Goal: Transaction & Acquisition: Purchase product/service

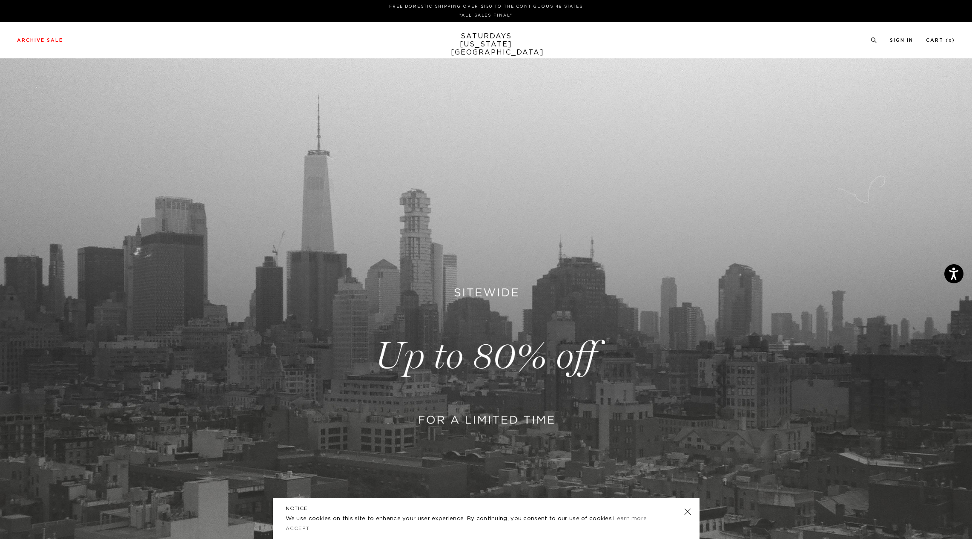
click at [532, 360] on link at bounding box center [486, 355] width 972 height 595
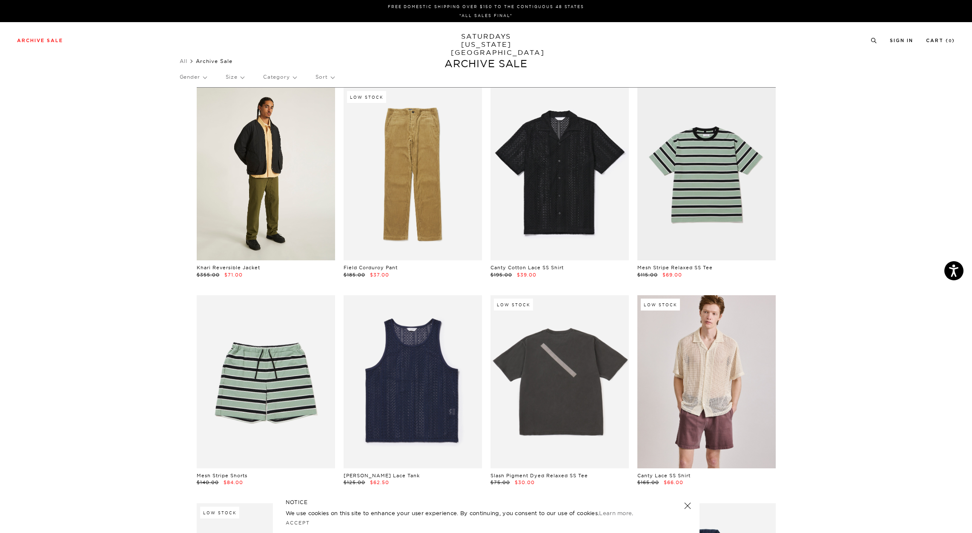
click at [270, 184] on link at bounding box center [266, 174] width 138 height 173
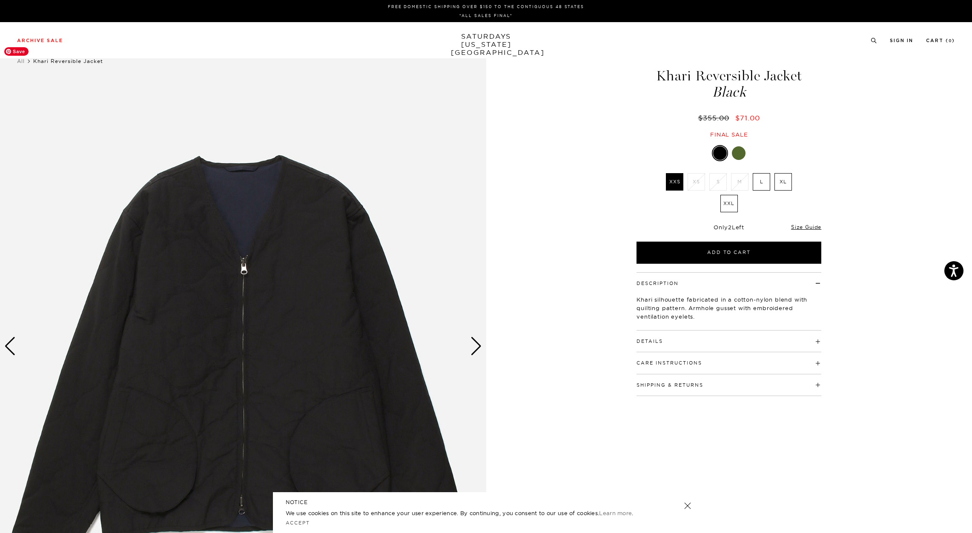
click at [470, 347] on div "Next slide" at bounding box center [475, 346] width 11 height 19
click at [472, 351] on div "Next slide" at bounding box center [475, 346] width 11 height 19
click at [473, 356] on div "Next slide" at bounding box center [475, 346] width 11 height 19
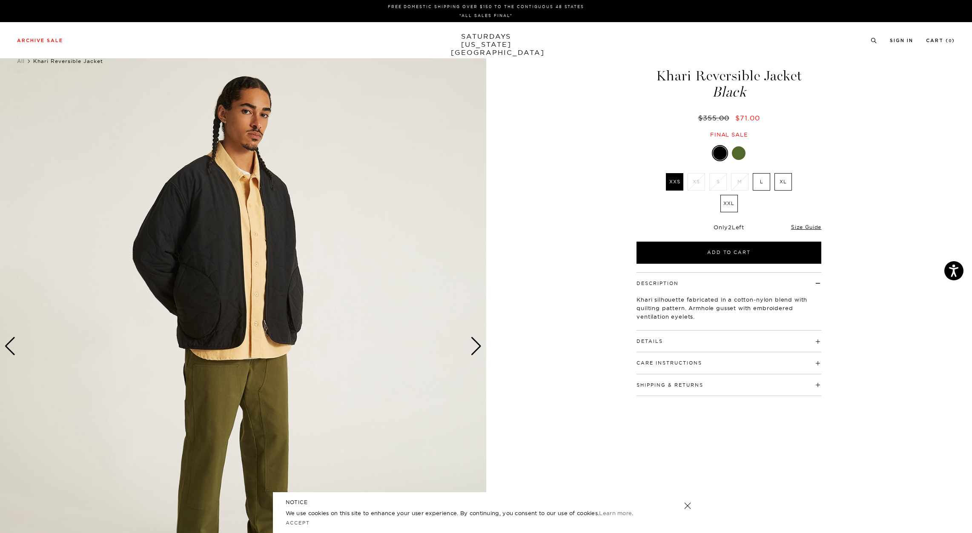
click at [473, 353] on div "Next slide" at bounding box center [475, 346] width 11 height 19
click at [474, 353] on div "Next slide" at bounding box center [475, 346] width 11 height 19
click at [475, 346] on div "Next slide" at bounding box center [475, 346] width 11 height 19
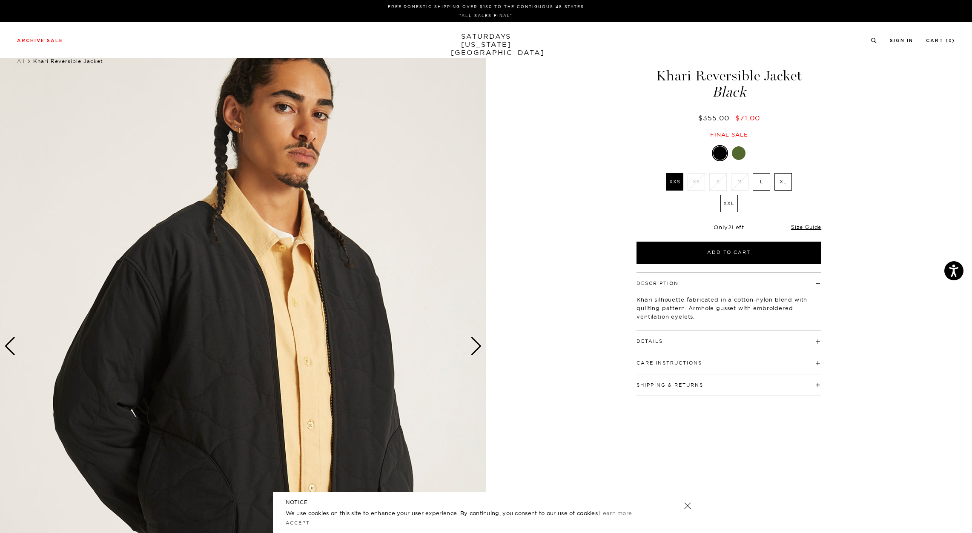
click at [476, 347] on div "Next slide" at bounding box center [475, 346] width 11 height 19
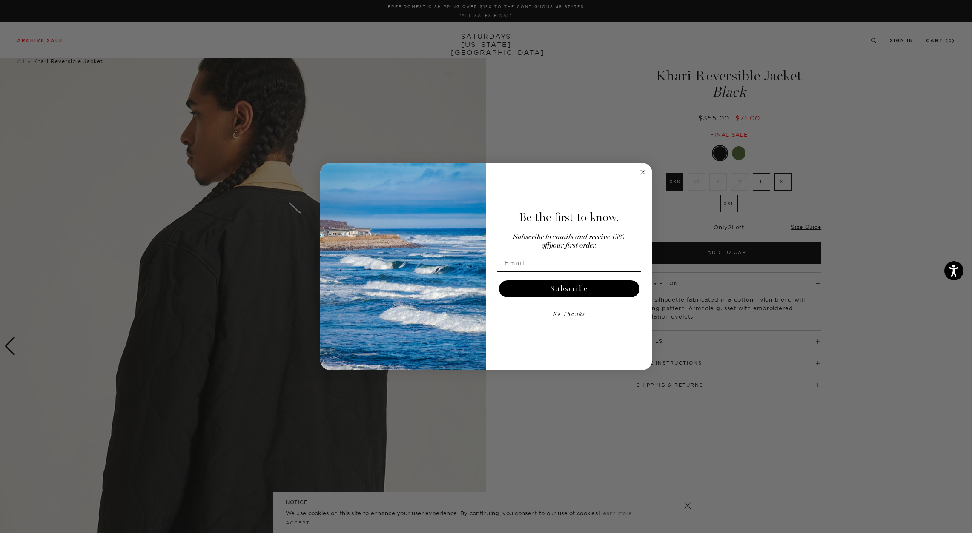
click at [475, 350] on img "POPUP Form" at bounding box center [403, 267] width 166 height 208
click at [648, 166] on form "Be the first to know. Subscribe to emails and receive 15% off your first order.…" at bounding box center [486, 267] width 332 height 208
click at [642, 169] on circle "Close dialog" at bounding box center [643, 172] width 10 height 10
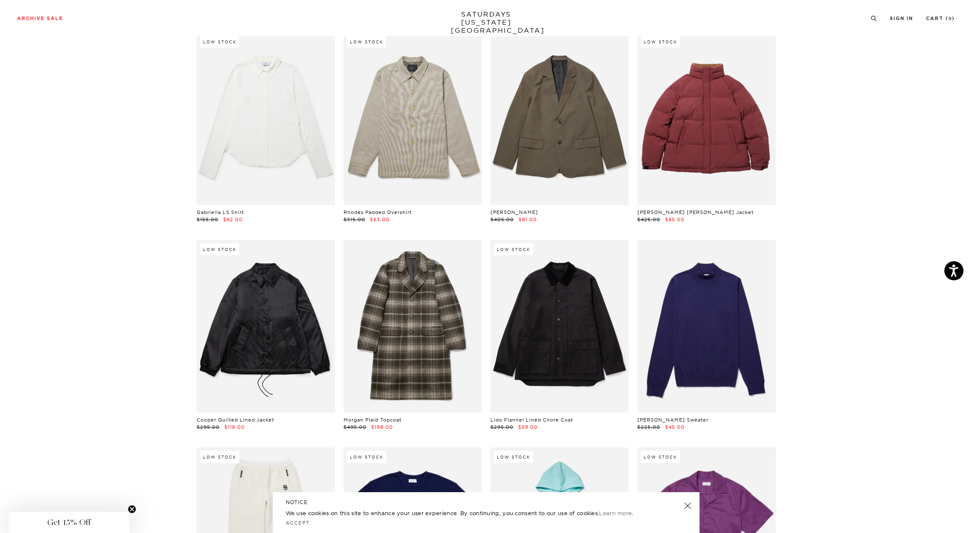
scroll to position [6514, 0]
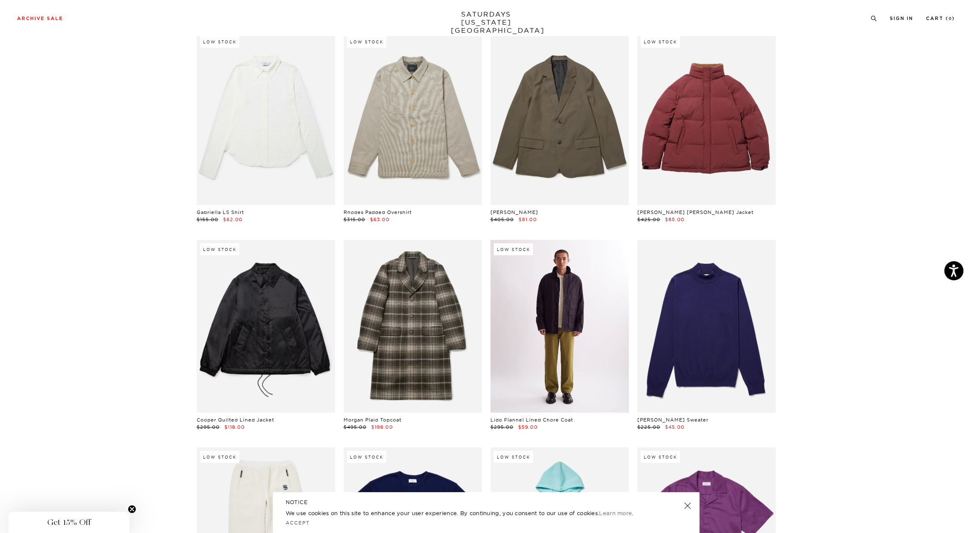
click at [559, 306] on link at bounding box center [559, 326] width 138 height 173
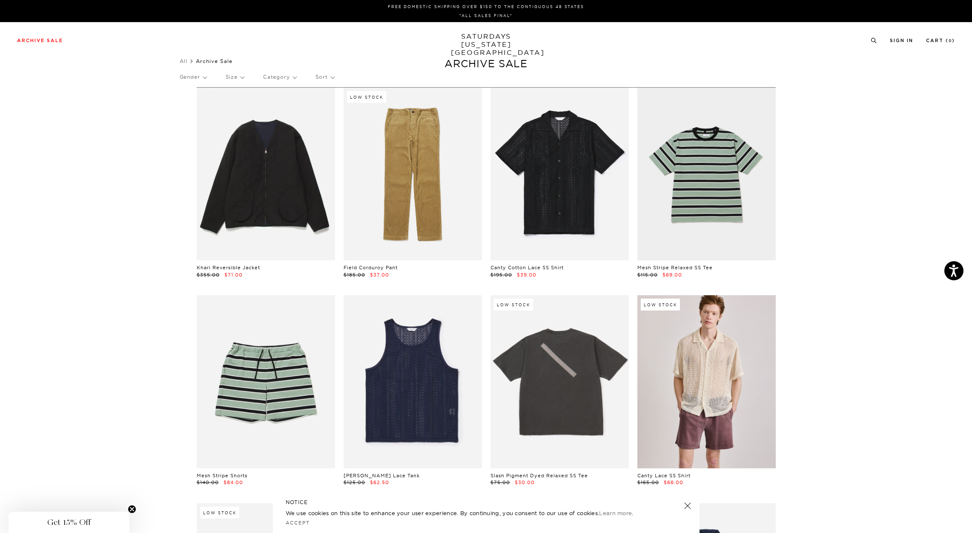
click at [235, 79] on p "Size" at bounding box center [235, 77] width 18 height 20
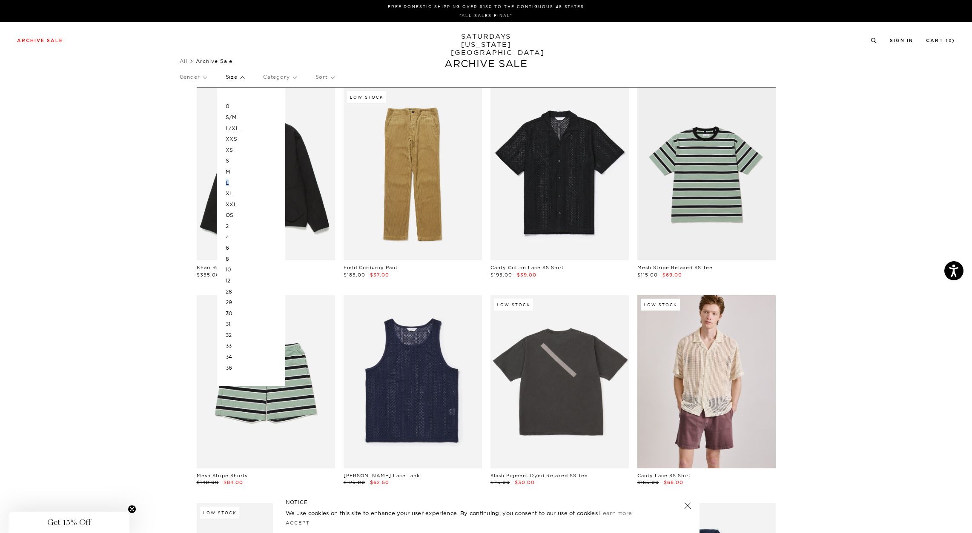
click at [230, 182] on p "L" at bounding box center [251, 183] width 51 height 11
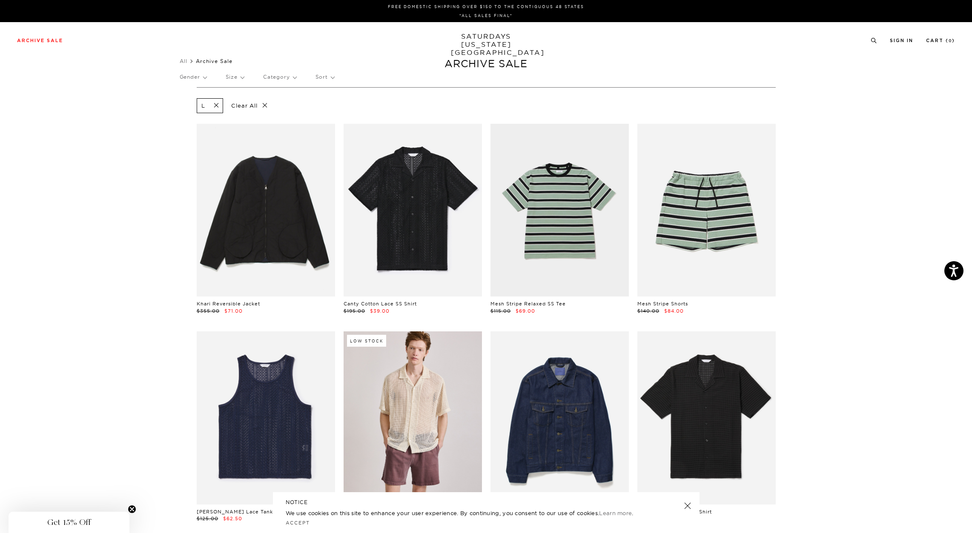
click at [240, 77] on p "Size" at bounding box center [235, 77] width 18 height 20
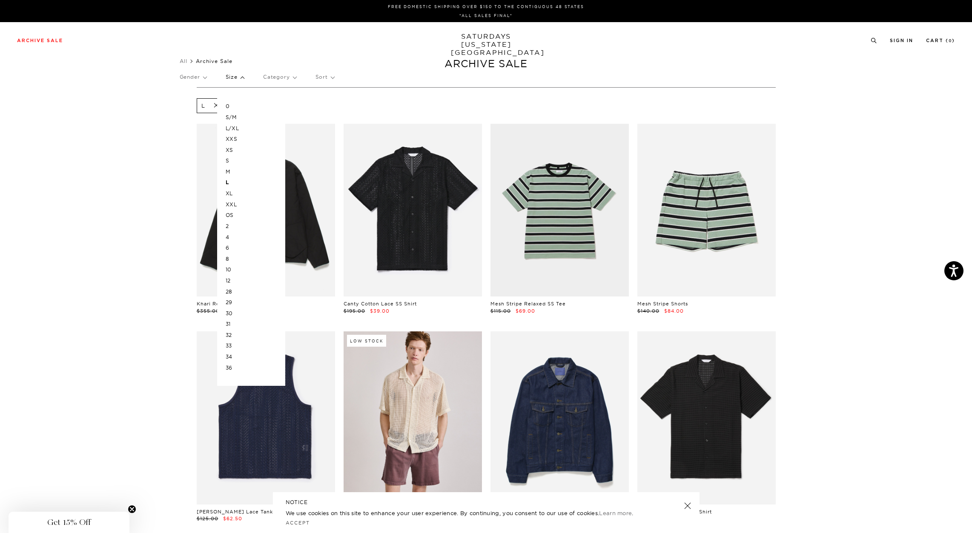
click at [232, 195] on p "XL" at bounding box center [251, 193] width 51 height 11
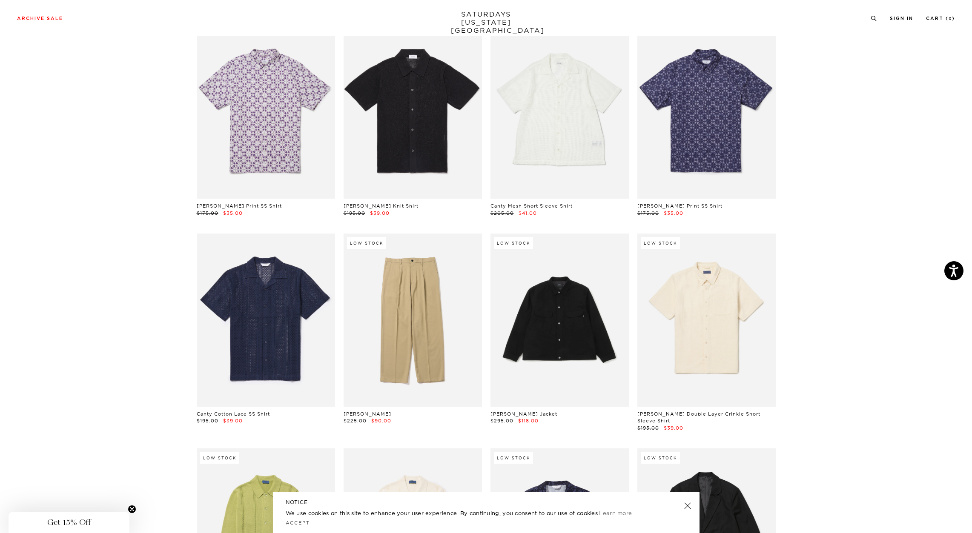
scroll to position [2626, 0]
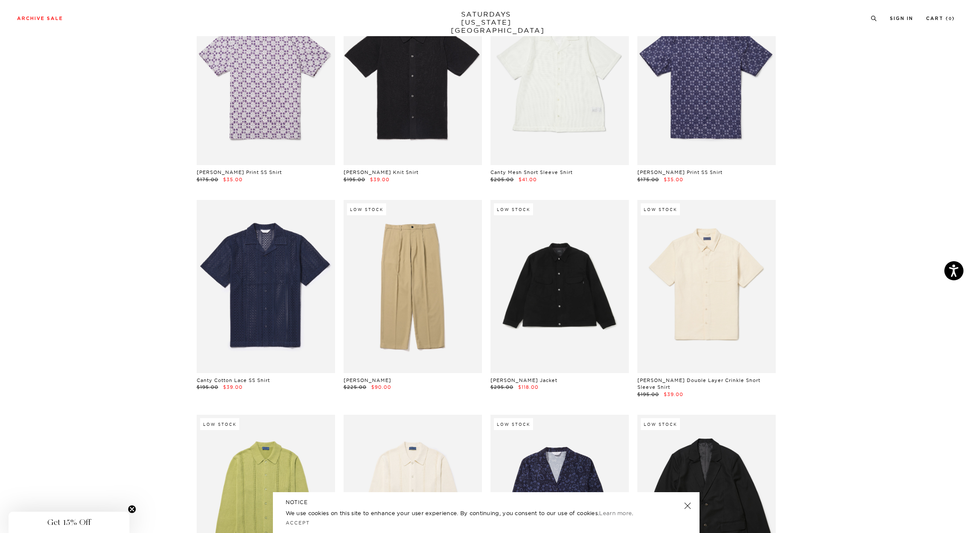
drag, startPoint x: 971, startPoint y: 223, endPoint x: 970, endPoint y: 227, distance: 4.3
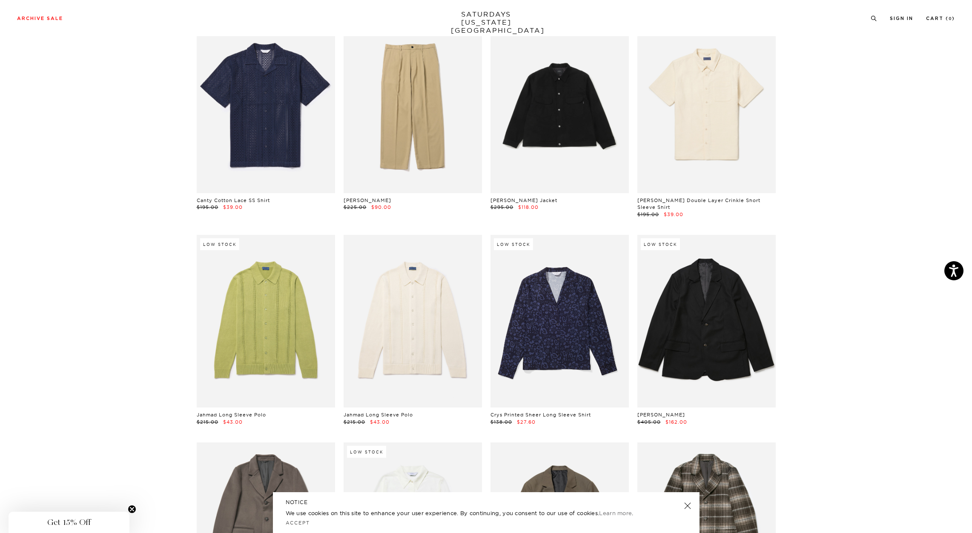
scroll to position [2816, 0]
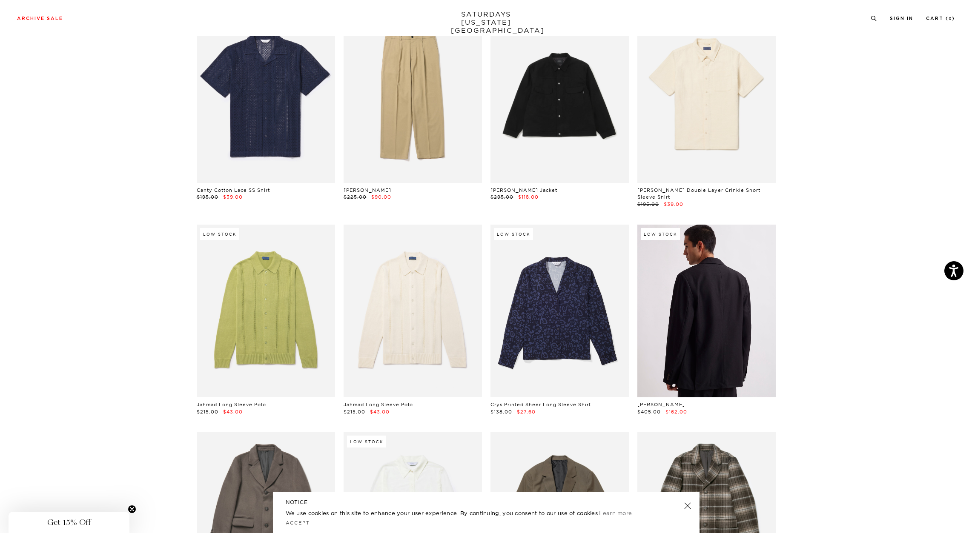
click at [725, 335] on link at bounding box center [706, 311] width 138 height 173
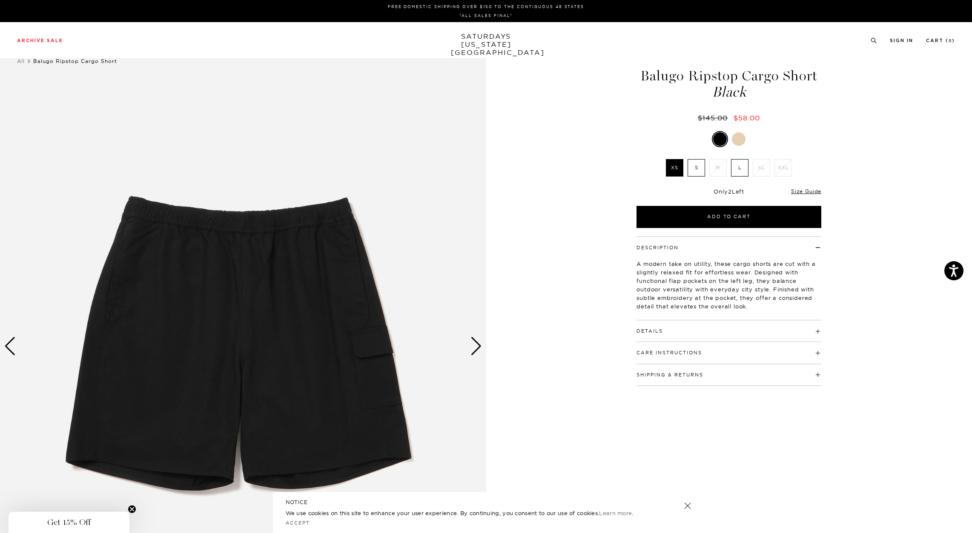
click at [473, 353] on div "Next slide" at bounding box center [475, 346] width 11 height 19
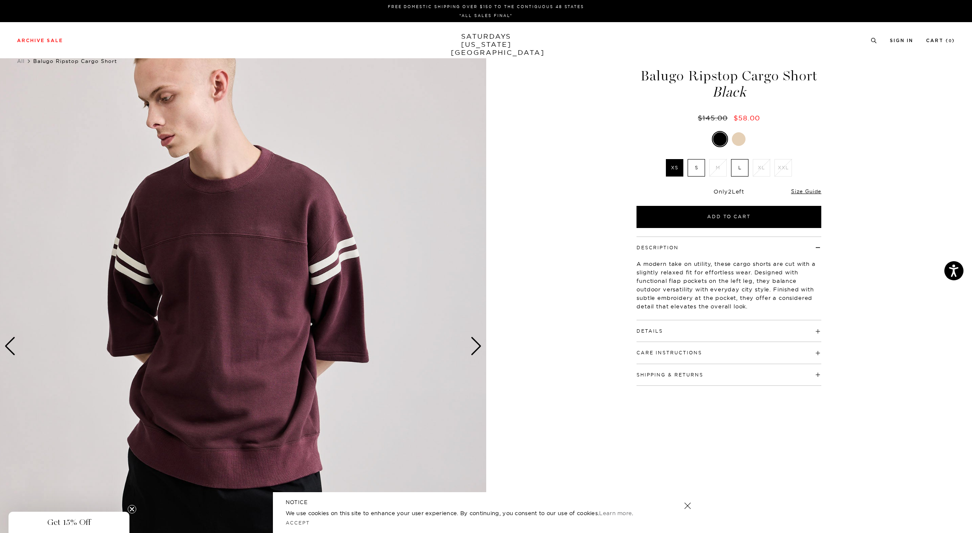
click at [477, 344] on div "Next slide" at bounding box center [475, 346] width 11 height 19
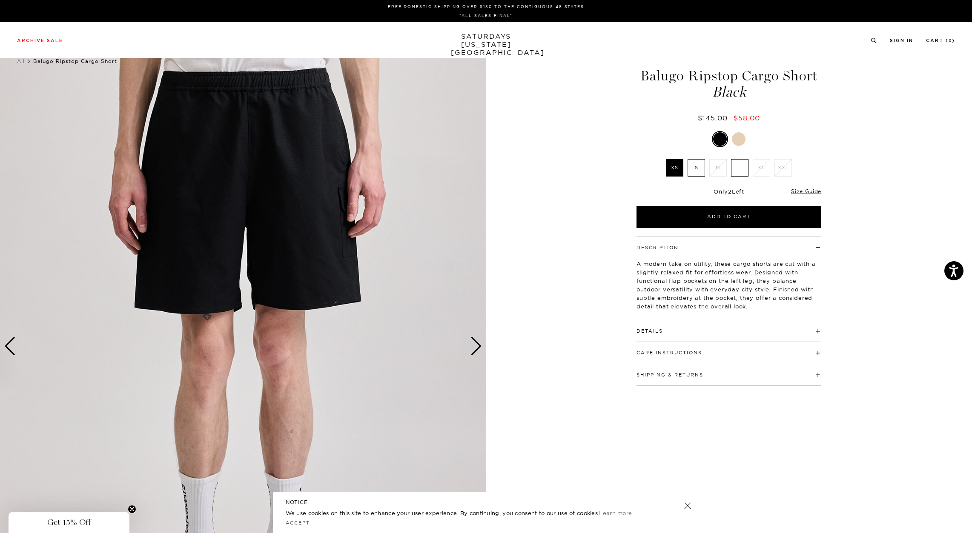
click at [477, 342] on div "Next slide" at bounding box center [475, 346] width 11 height 19
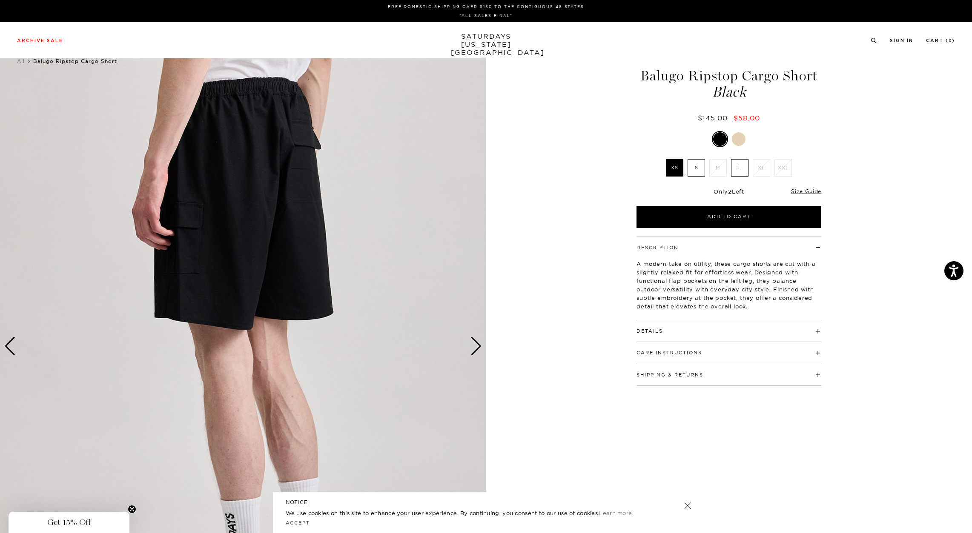
click at [479, 342] on div "Next slide" at bounding box center [475, 346] width 11 height 19
click at [481, 341] on div "Next slide" at bounding box center [475, 346] width 11 height 19
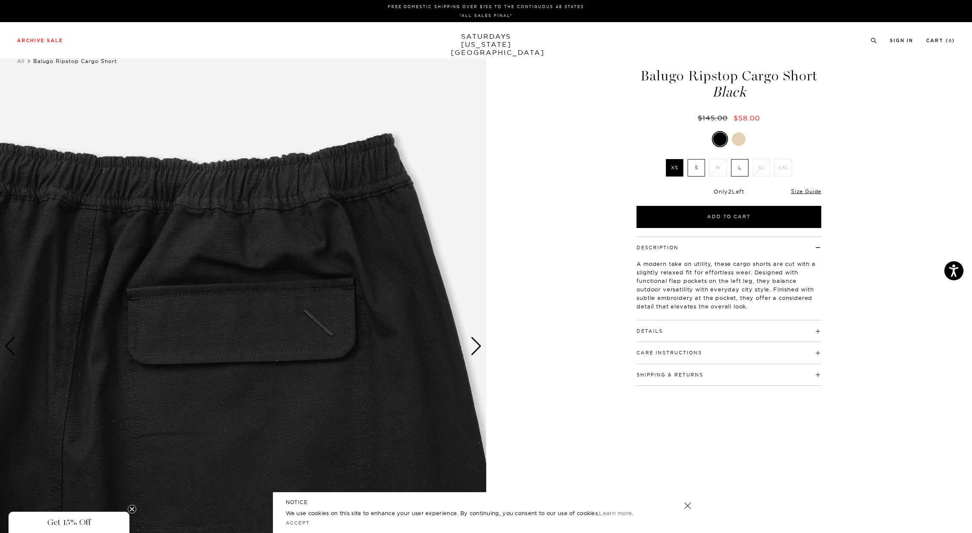
click at [479, 342] on div "Next slide" at bounding box center [475, 346] width 11 height 19
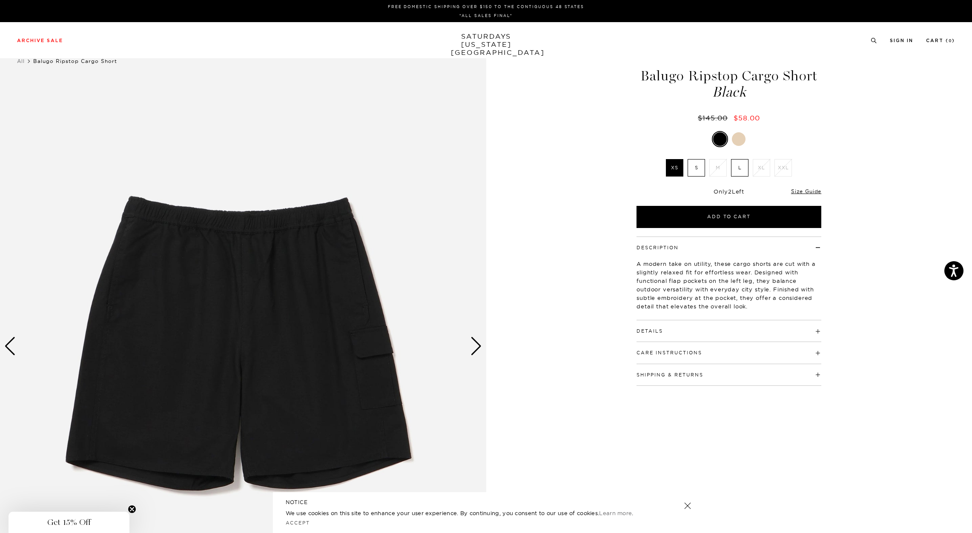
click at [480, 343] on div "Next slide" at bounding box center [475, 346] width 11 height 19
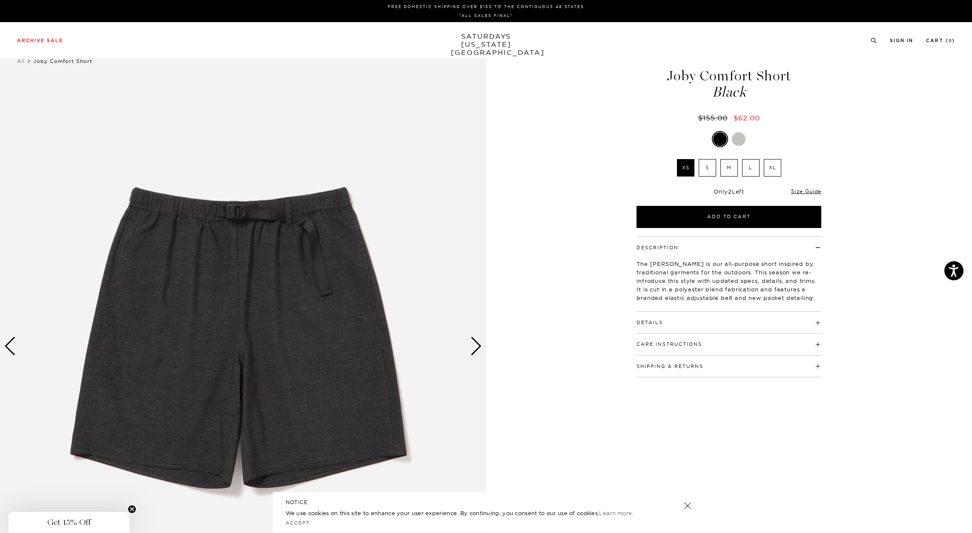
click at [477, 346] on div "Next slide" at bounding box center [475, 346] width 11 height 19
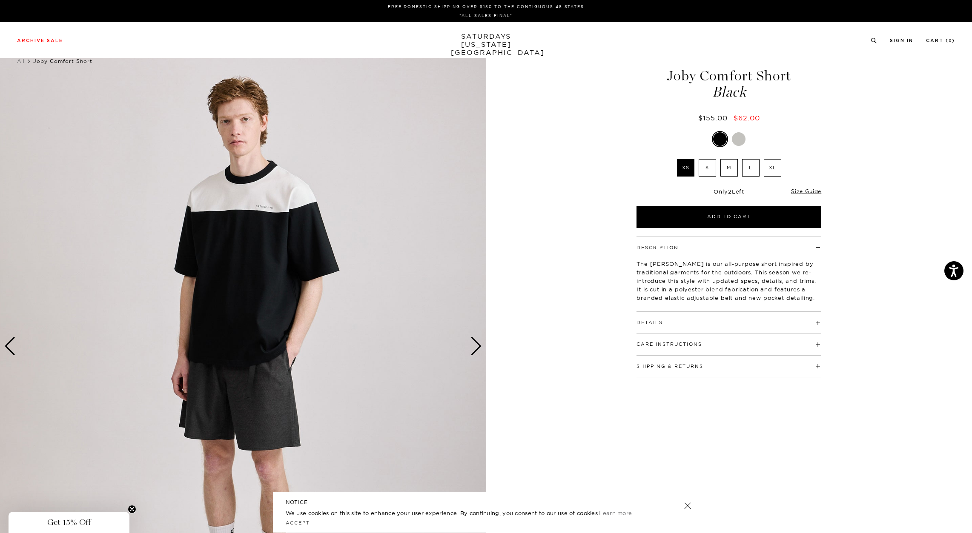
click at [476, 350] on div "Next slide" at bounding box center [475, 346] width 11 height 19
click at [476, 349] on div "Next slide" at bounding box center [475, 346] width 11 height 19
click at [476, 351] on div "Next slide" at bounding box center [475, 346] width 11 height 19
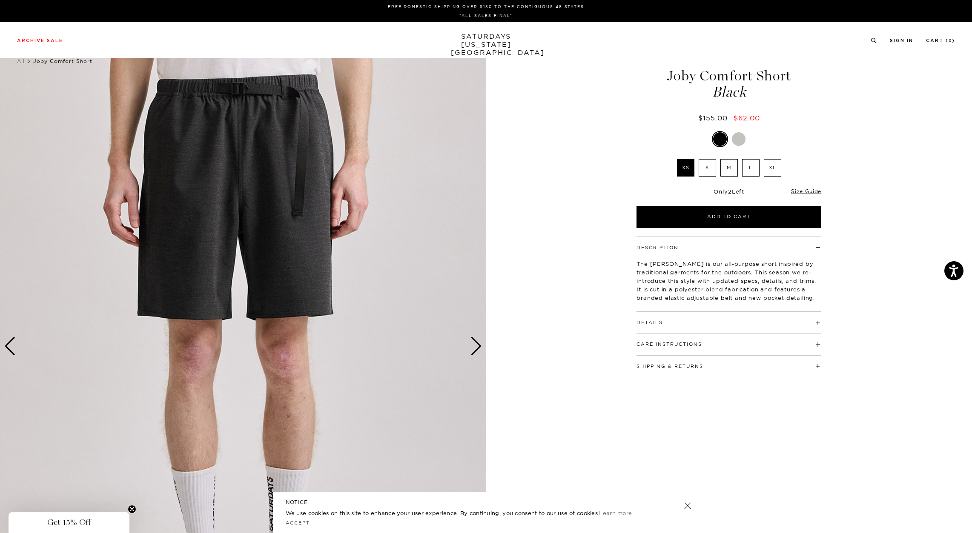
click at [476, 350] on div "Next slide" at bounding box center [475, 346] width 11 height 19
click at [477, 348] on div "Next slide" at bounding box center [475, 346] width 11 height 19
click at [479, 351] on div "Next slide" at bounding box center [475, 346] width 11 height 19
click at [476, 343] on div "Next slide" at bounding box center [475, 346] width 11 height 19
click at [479, 352] on div "Next slide" at bounding box center [475, 346] width 11 height 19
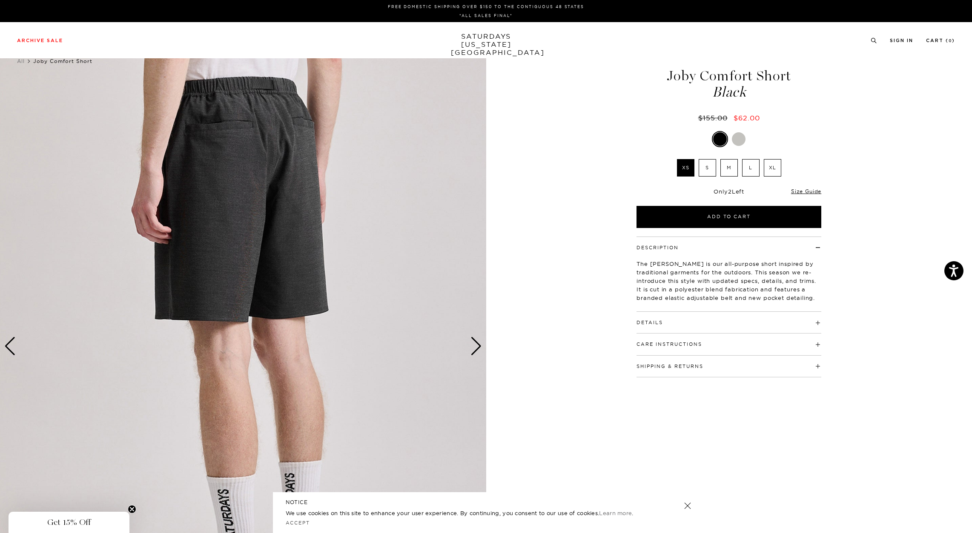
click at [479, 349] on div "Next slide" at bounding box center [475, 346] width 11 height 19
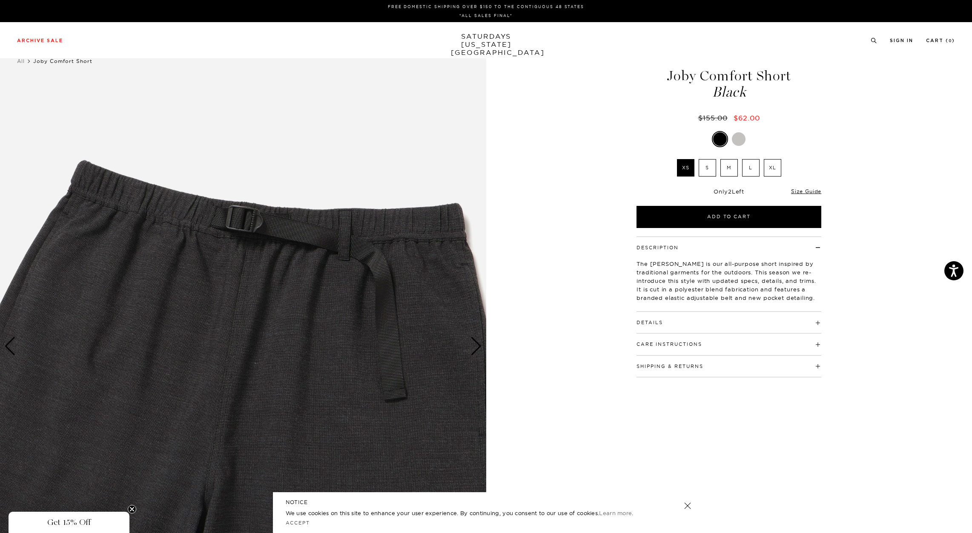
click at [480, 349] on div "Next slide" at bounding box center [475, 346] width 11 height 19
click at [654, 343] on button "Care Instructions" at bounding box center [670, 344] width 66 height 5
click at [687, 326] on div "Details 67% polyester, 32% viscose, 1% spandex Inspired by traditional outdoor …" at bounding box center [729, 323] width 185 height 22
click at [655, 321] on button "Details" at bounding box center [650, 323] width 26 height 5
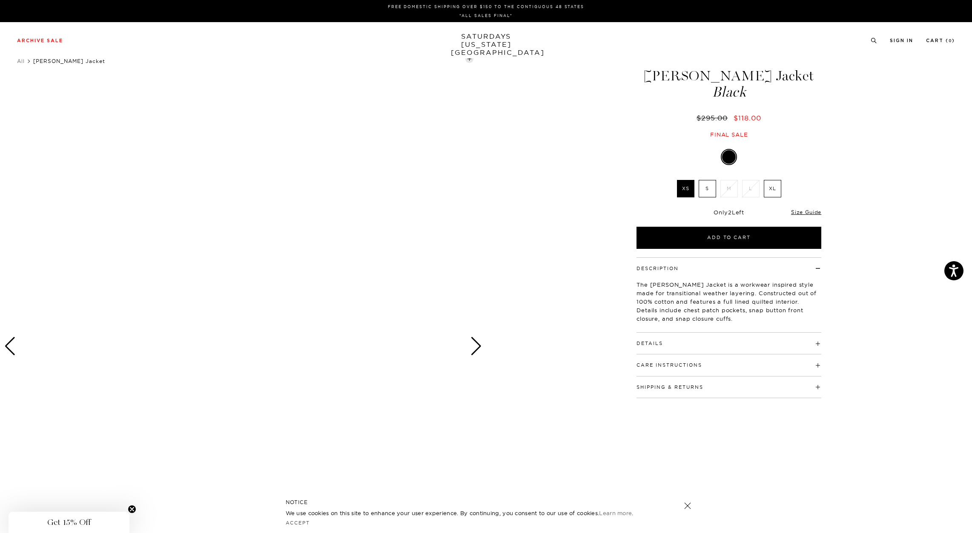
click at [470, 347] on div "1 / 0" at bounding box center [243, 347] width 486 height 608
click at [475, 342] on div "Next slide" at bounding box center [475, 346] width 11 height 19
click at [478, 348] on div "Next slide" at bounding box center [475, 346] width 11 height 19
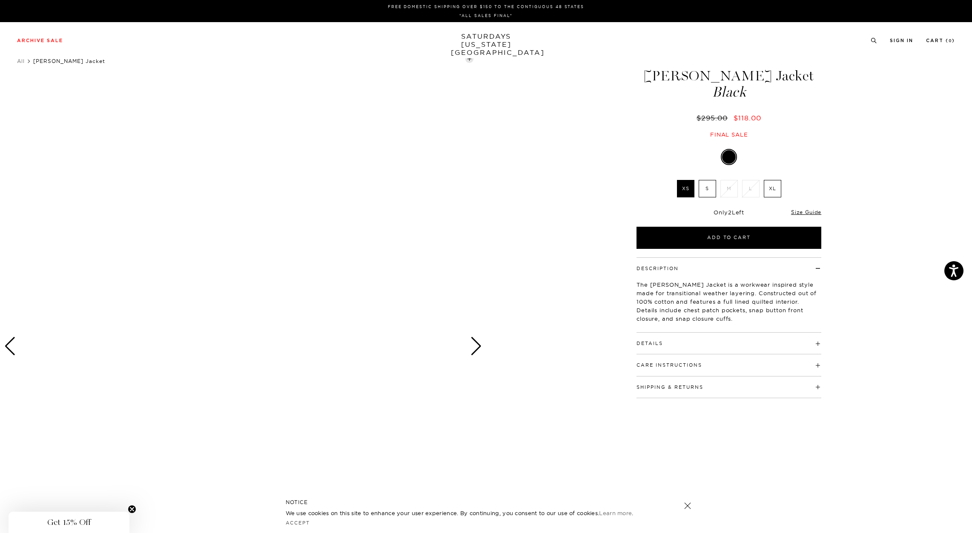
click at [101, 66] on div "All [PERSON_NAME] Jacket" at bounding box center [323, 61] width 613 height 12
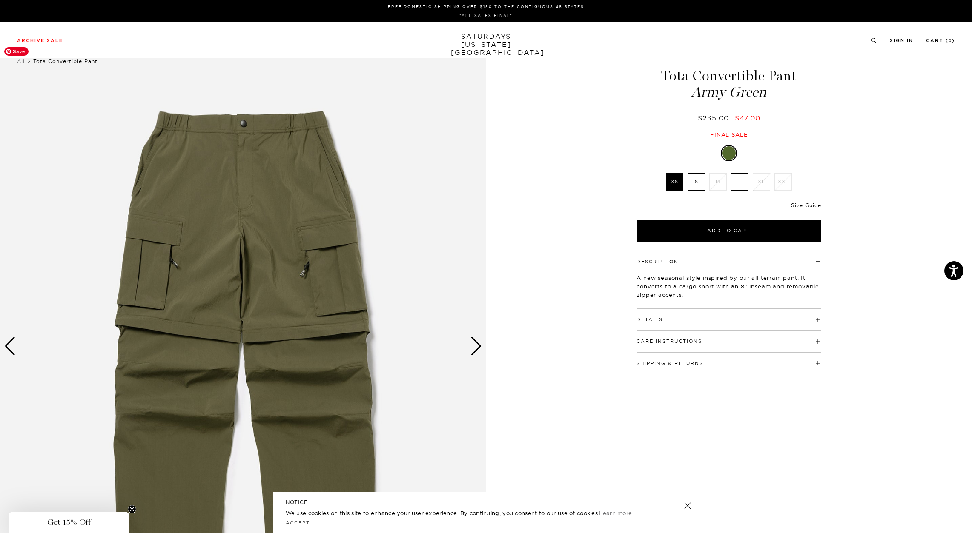
click at [470, 347] on div "Next slide" at bounding box center [475, 346] width 11 height 19
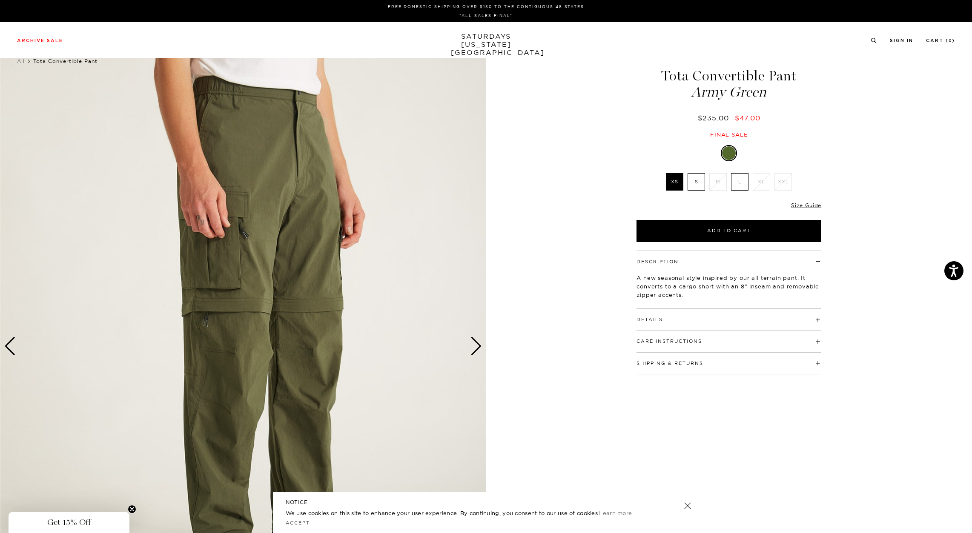
click at [475, 353] on div "Next slide" at bounding box center [475, 346] width 11 height 19
click at [476, 348] on div "Next slide" at bounding box center [475, 346] width 11 height 19
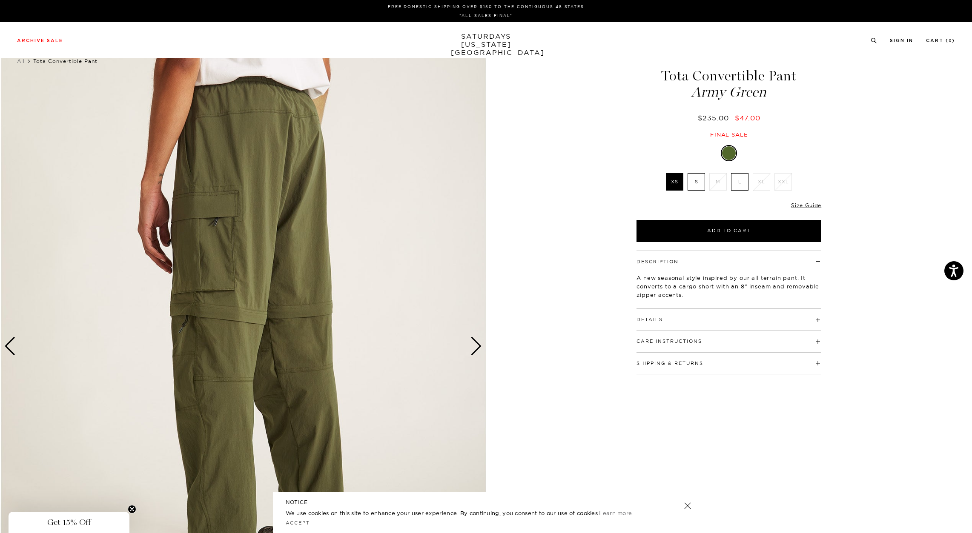
click at [476, 347] on div "Next slide" at bounding box center [475, 346] width 11 height 19
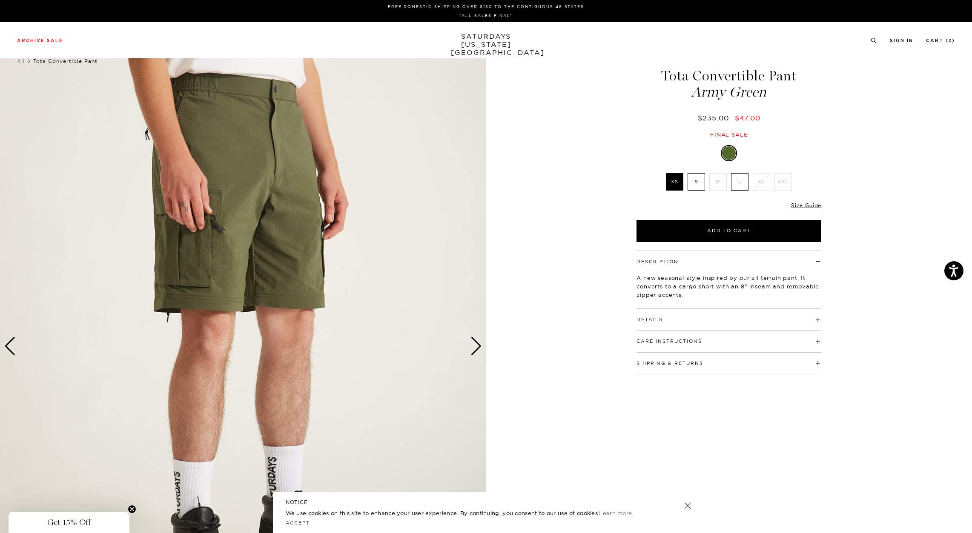
click at [473, 346] on div "Next slide" at bounding box center [475, 346] width 11 height 19
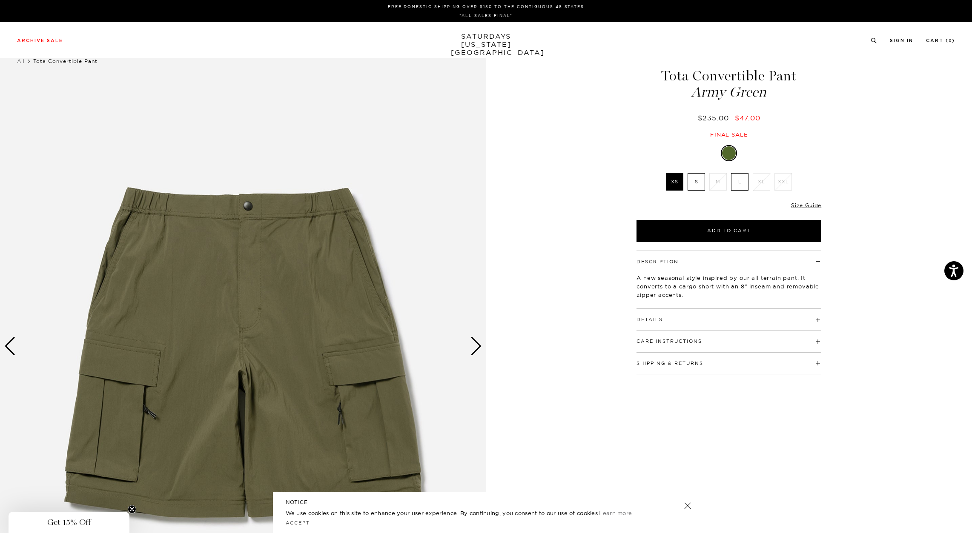
click at [474, 344] on div "Next slide" at bounding box center [475, 346] width 11 height 19
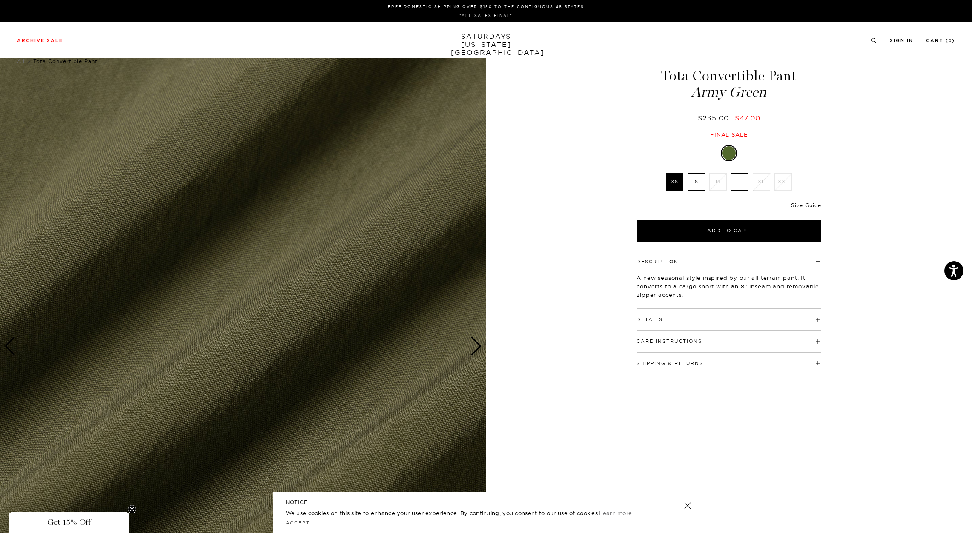
click at [473, 345] on div "Next slide" at bounding box center [475, 346] width 11 height 19
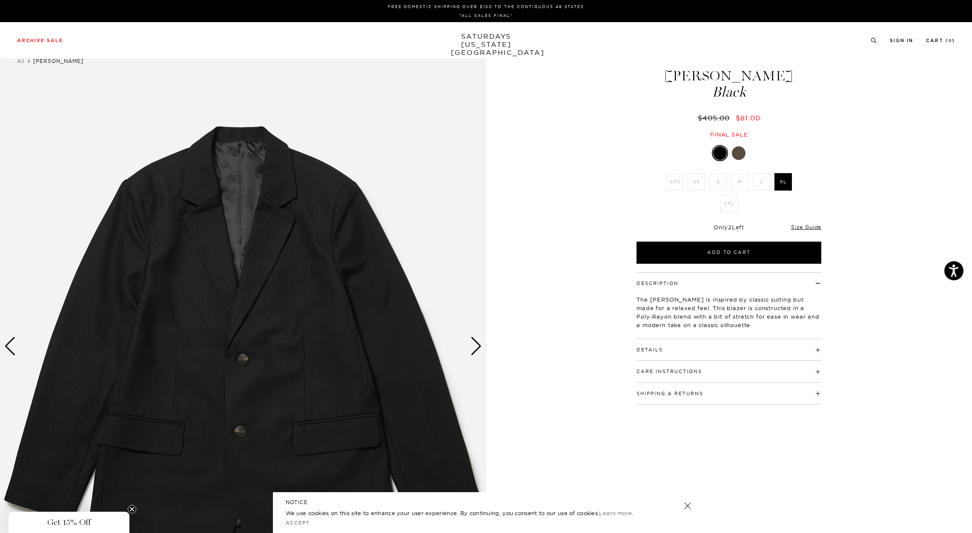
click at [475, 344] on div "Next slide" at bounding box center [475, 346] width 11 height 19
click at [476, 348] on div "Next slide" at bounding box center [475, 346] width 11 height 19
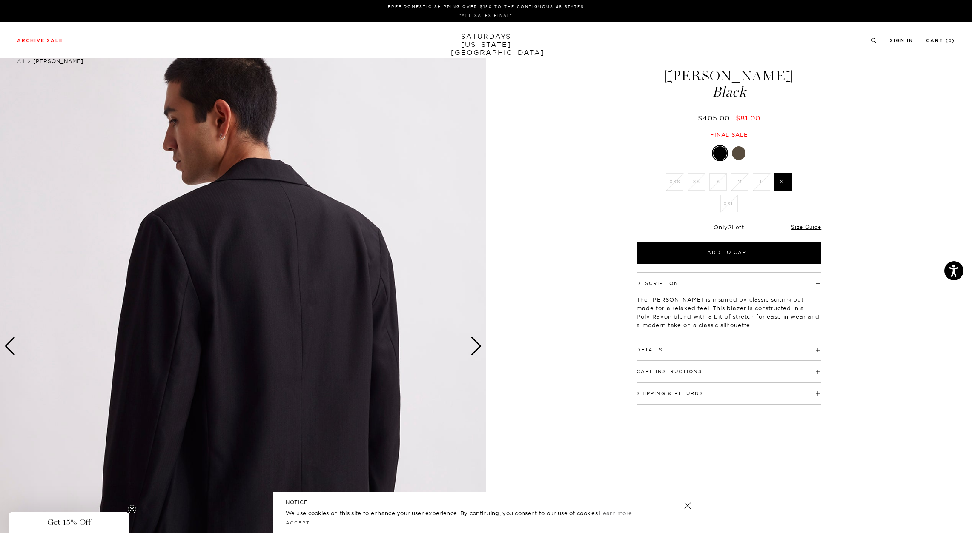
click at [477, 350] on div "Next slide" at bounding box center [475, 346] width 11 height 19
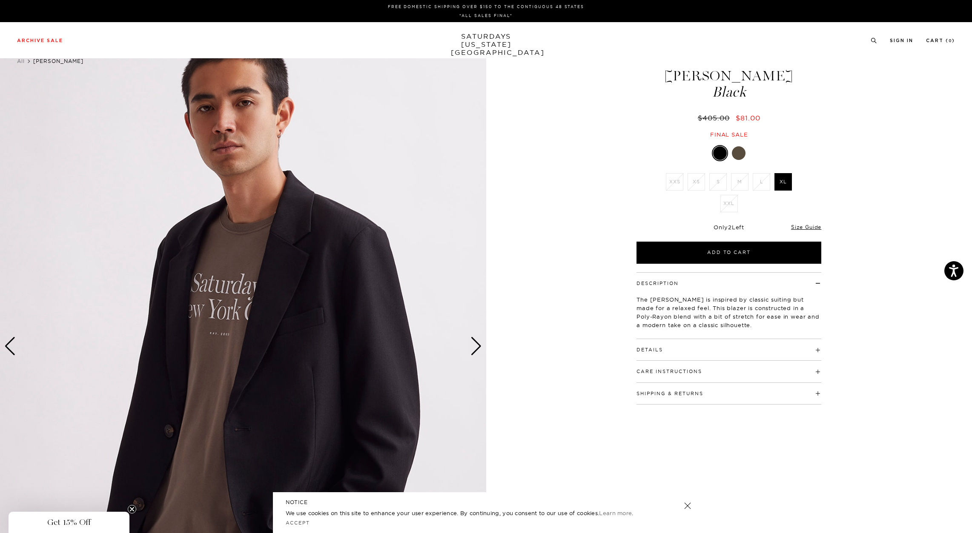
click at [478, 349] on div "Next slide" at bounding box center [475, 346] width 11 height 19
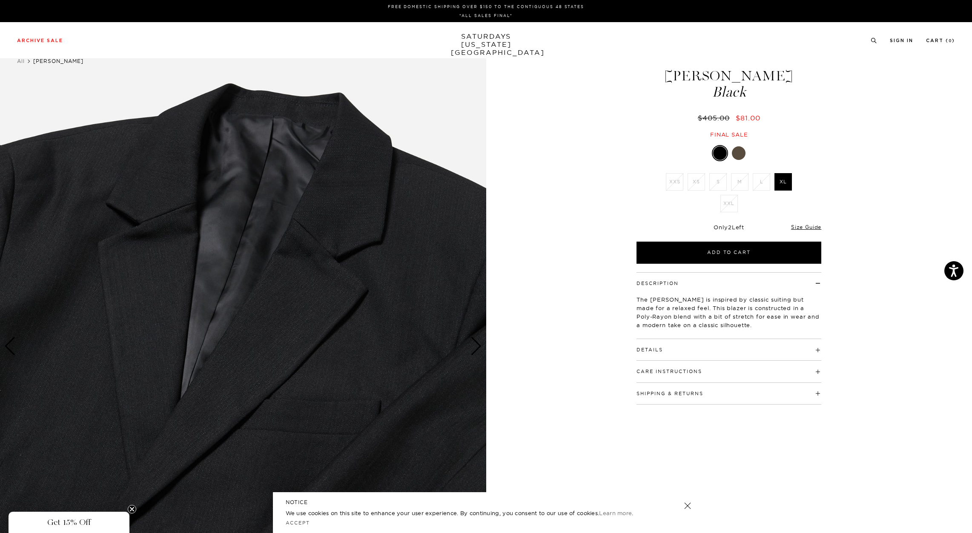
click at [479, 350] on div "Next slide" at bounding box center [475, 346] width 11 height 19
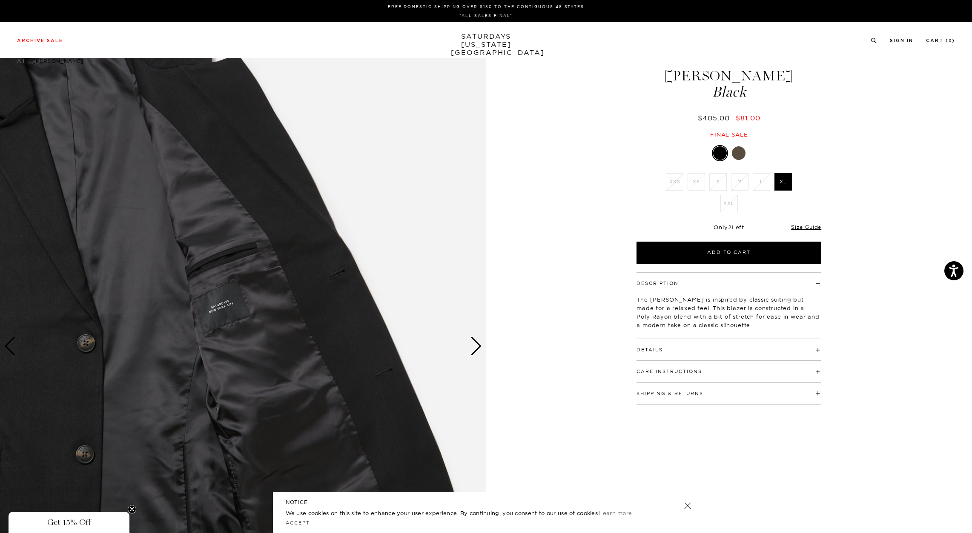
click at [479, 348] on div "Next slide" at bounding box center [475, 346] width 11 height 19
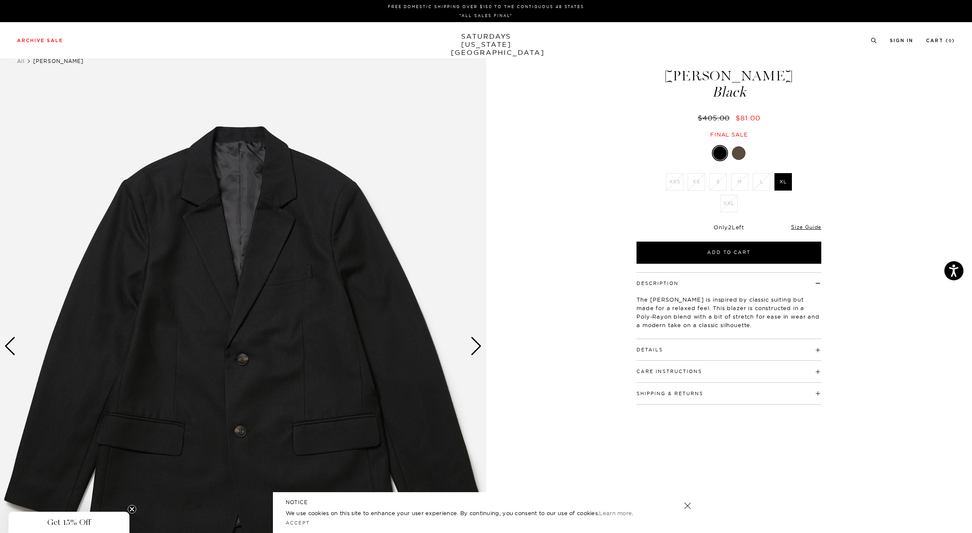
click at [723, 349] on h4 "Details" at bounding box center [729, 346] width 185 height 14
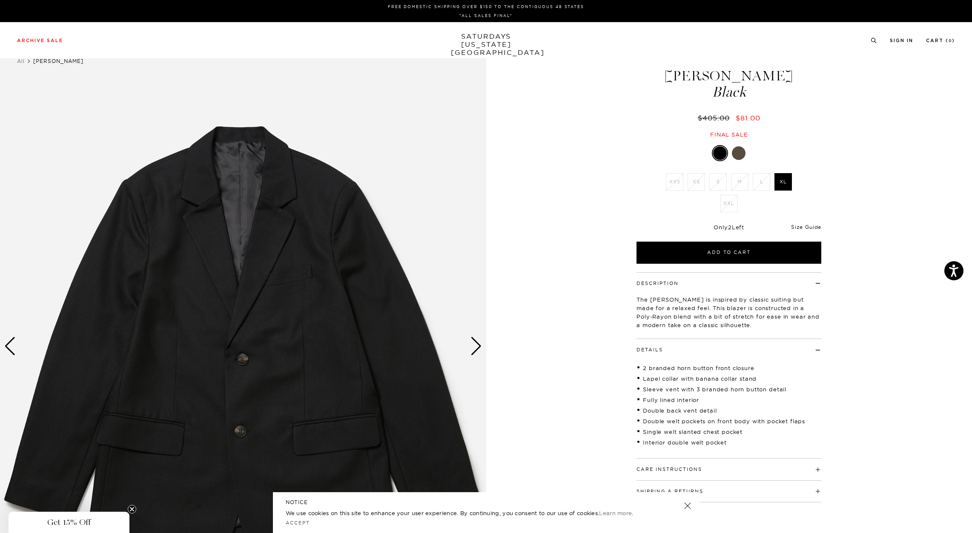
click at [807, 226] on link "Size Guide" at bounding box center [806, 227] width 30 height 6
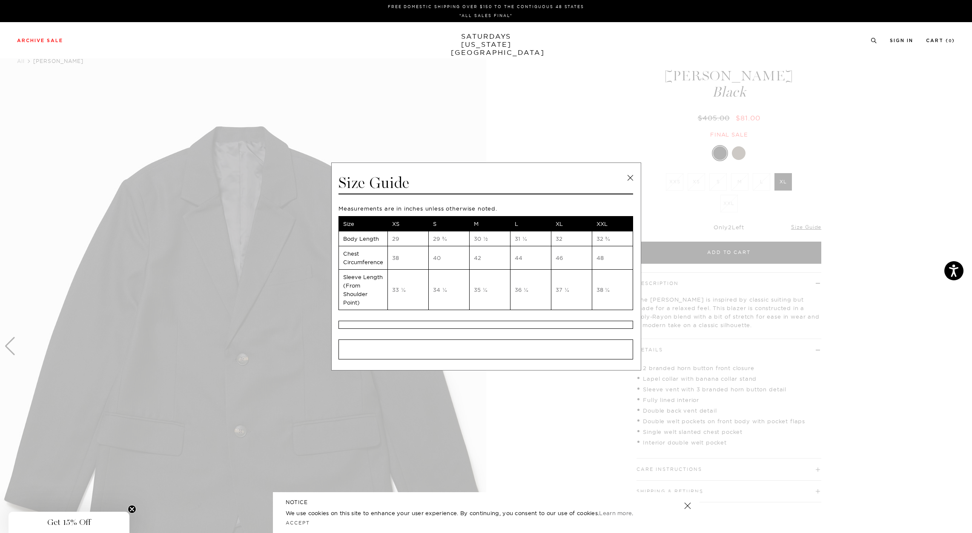
click at [634, 178] on link at bounding box center [630, 178] width 13 height 13
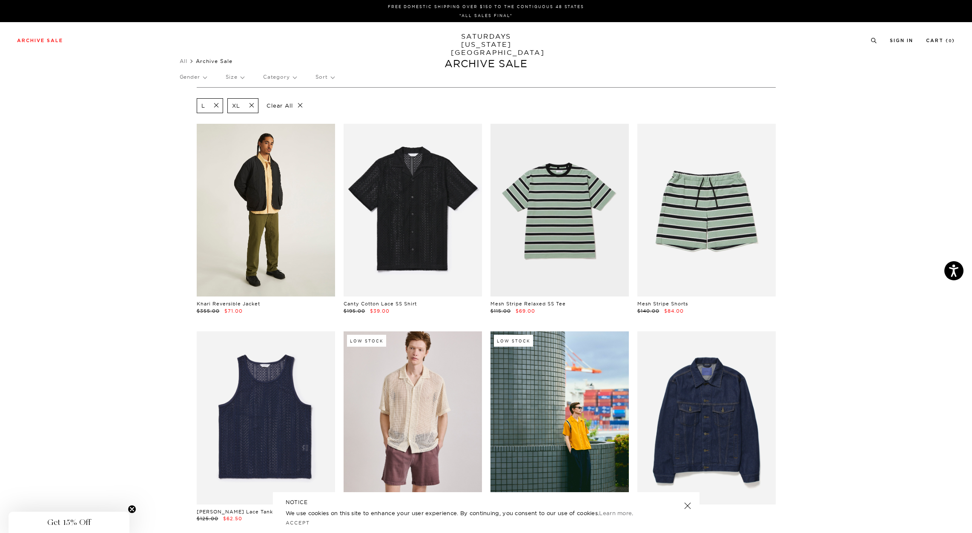
click at [269, 229] on link at bounding box center [266, 210] width 138 height 173
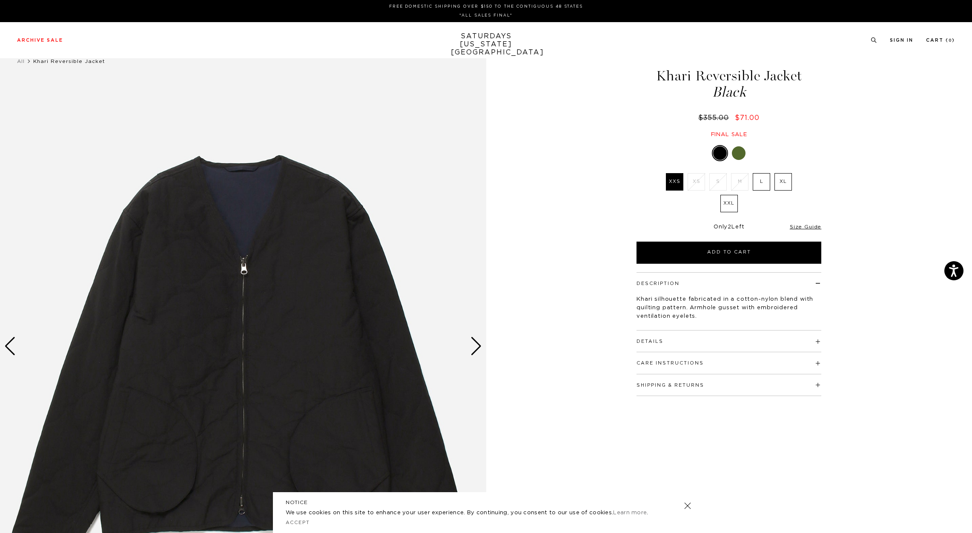
click at [761, 182] on label "L" at bounding box center [761, 181] width 17 height 17
click at [0, 0] on input "L" at bounding box center [0, 0] width 0 height 0
click at [705, 349] on div "Details Shell: 70% Cotton / 27% Nylon / 3% PU Filling: 100% Cotton Lining: 70% …" at bounding box center [729, 342] width 185 height 22
click at [653, 343] on button "Details" at bounding box center [650, 341] width 26 height 5
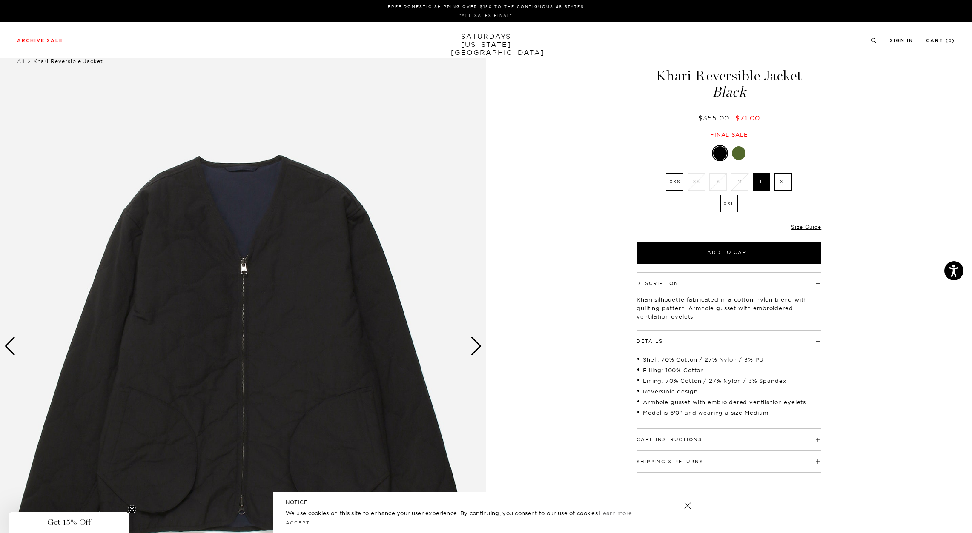
click at [477, 353] on div "Next slide" at bounding box center [475, 346] width 11 height 19
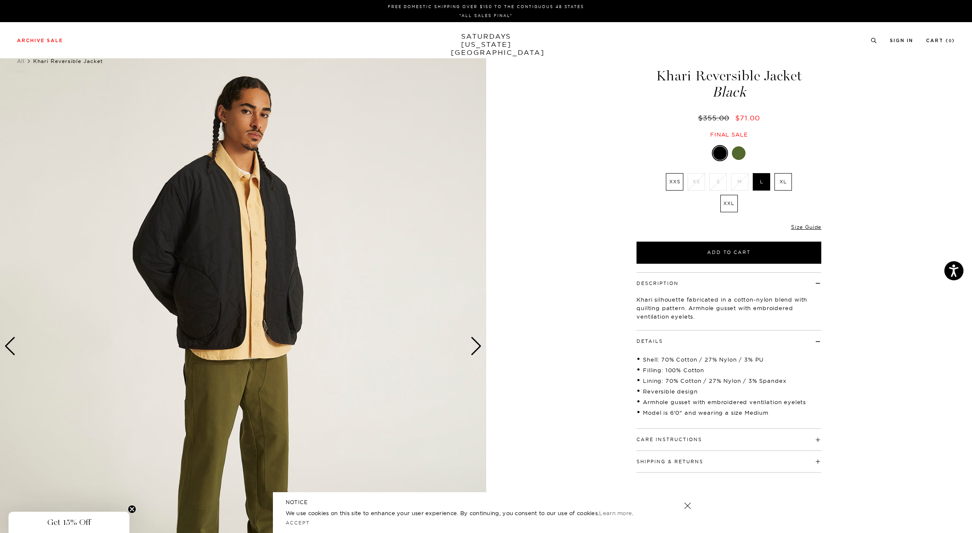
click at [472, 349] on div "Next slide" at bounding box center [475, 346] width 11 height 19
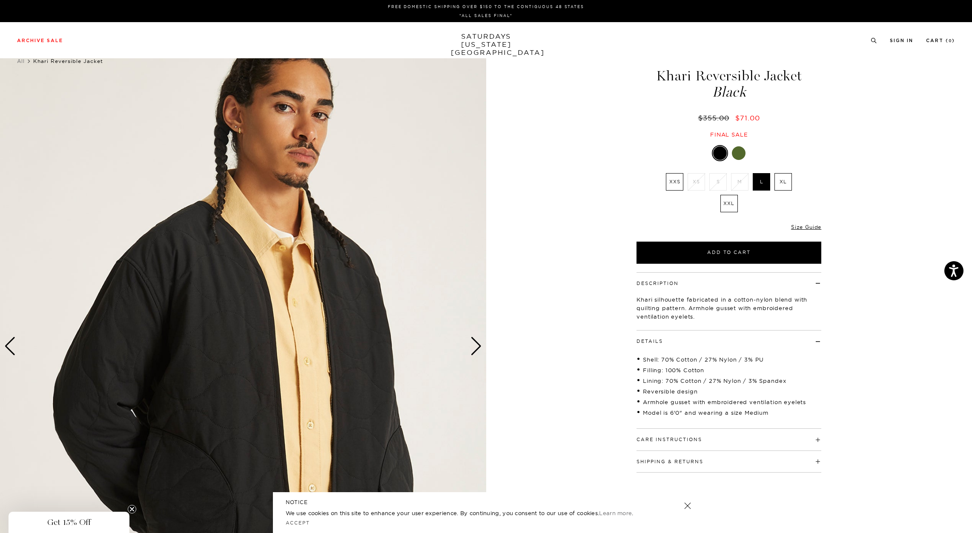
click at [473, 348] on div "Next slide" at bounding box center [475, 346] width 11 height 19
click at [479, 345] on div "Next slide" at bounding box center [475, 346] width 11 height 19
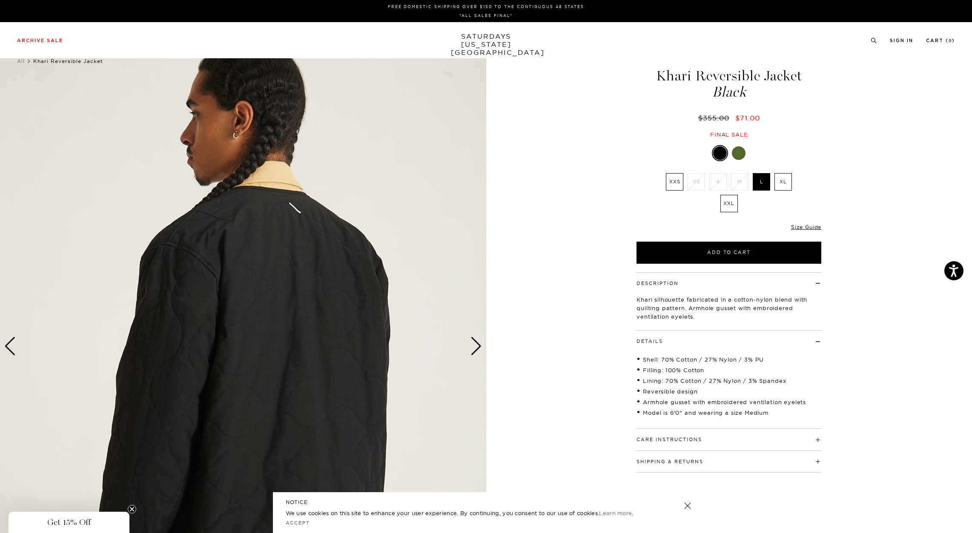
click at [481, 345] on div "Next slide" at bounding box center [475, 346] width 11 height 19
click at [478, 349] on div "Next slide" at bounding box center [475, 346] width 11 height 19
click at [475, 351] on div "Next slide" at bounding box center [475, 346] width 11 height 19
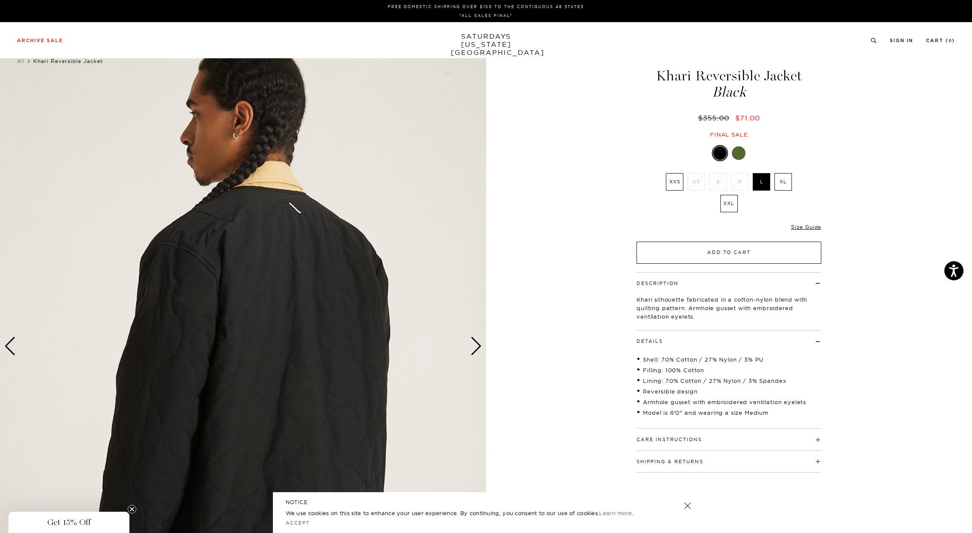
click at [749, 254] on button "Add to Cart" at bounding box center [729, 253] width 185 height 22
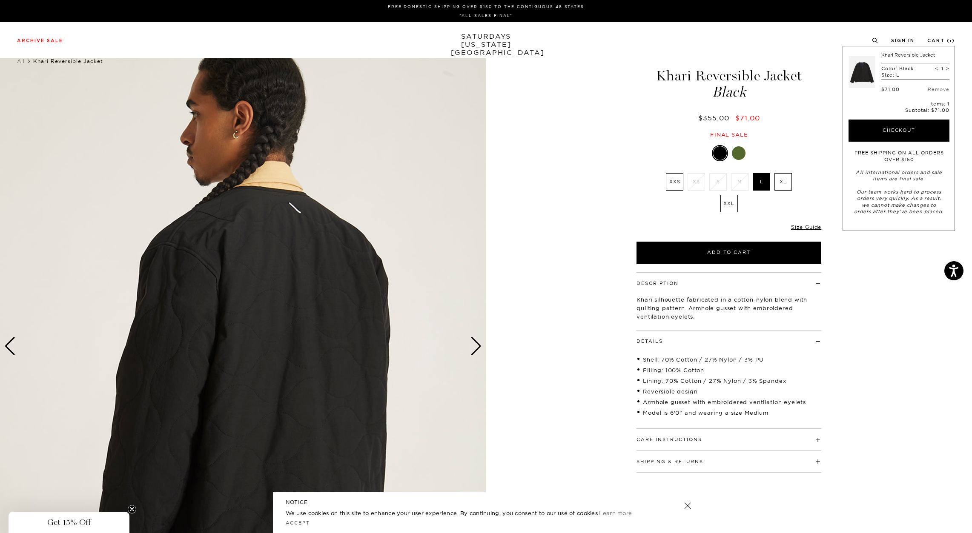
click at [579, 93] on div "4 / 7" at bounding box center [486, 347] width 972 height 608
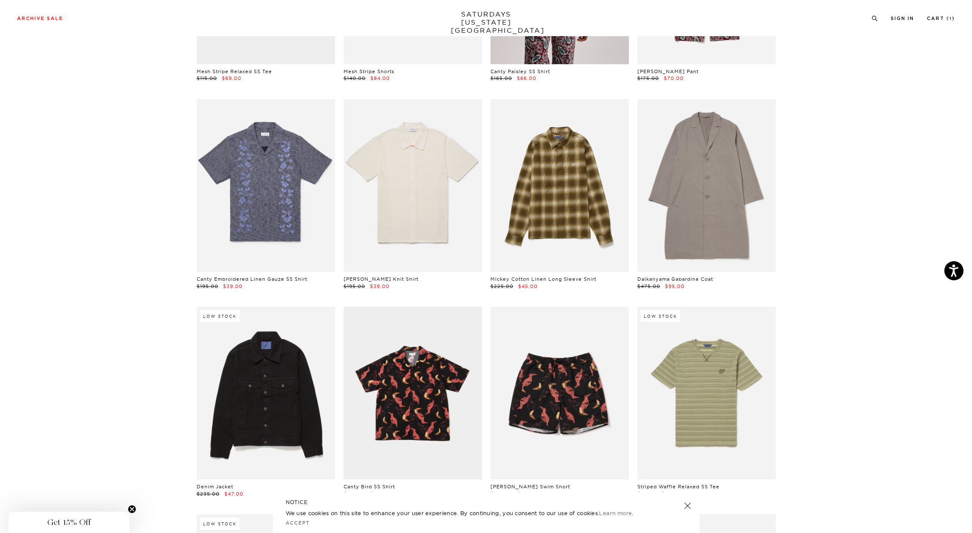
scroll to position [1620, 0]
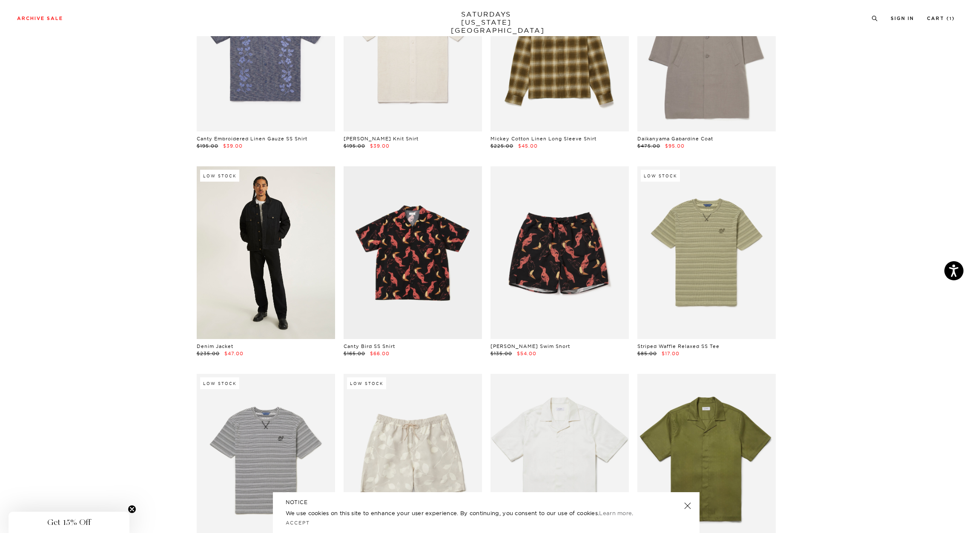
click at [276, 284] on link at bounding box center [266, 252] width 138 height 173
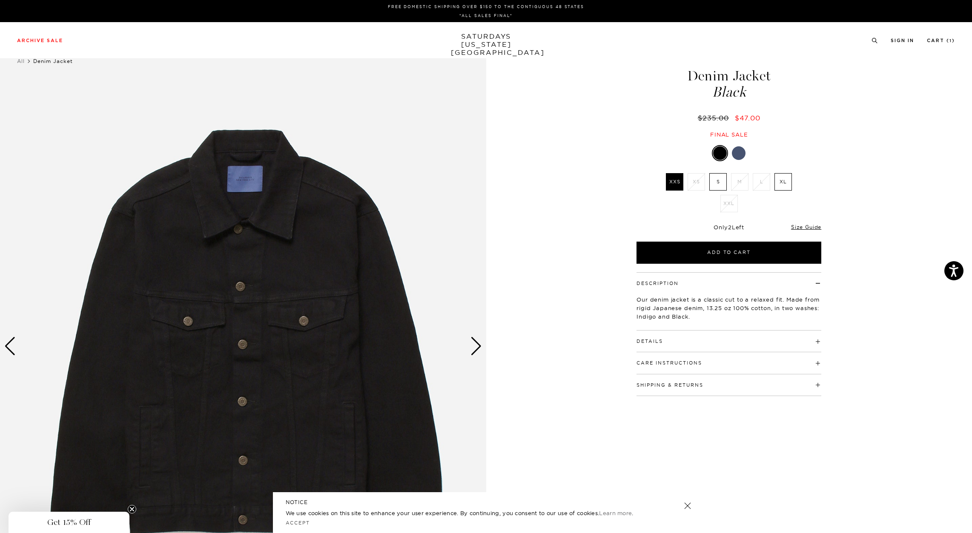
click at [784, 183] on label "XL" at bounding box center [782, 181] width 17 height 17
click at [0, 0] on input "XL" at bounding box center [0, 0] width 0 height 0
click at [683, 339] on h4 "Details" at bounding box center [729, 338] width 185 height 14
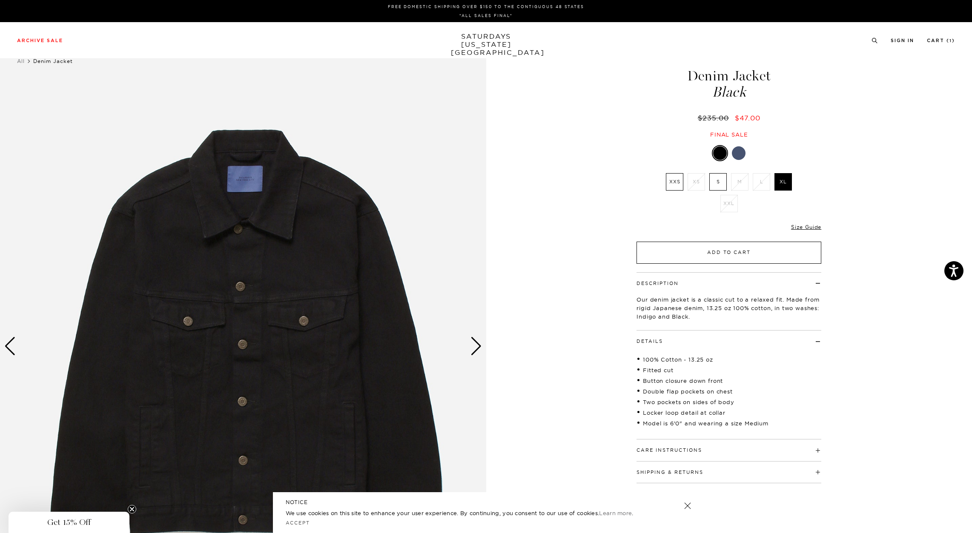
click at [725, 255] on button "Add to Cart" at bounding box center [729, 253] width 185 height 22
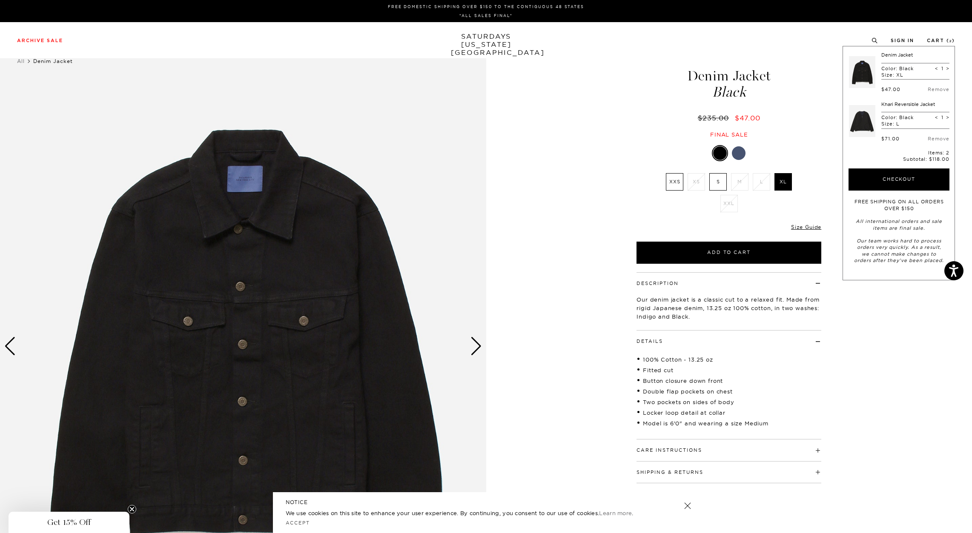
click at [566, 150] on div "1 / 6" at bounding box center [486, 347] width 972 height 608
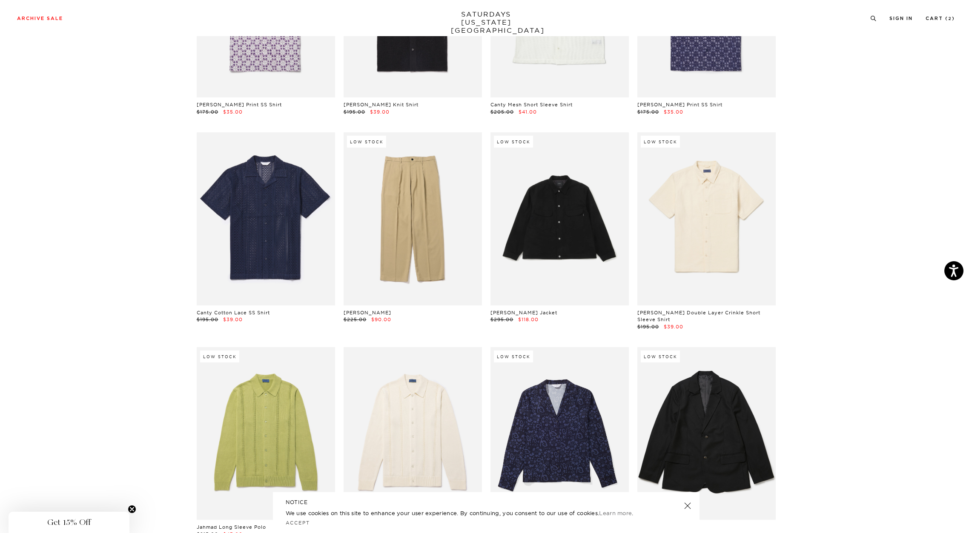
scroll to position [2704, 0]
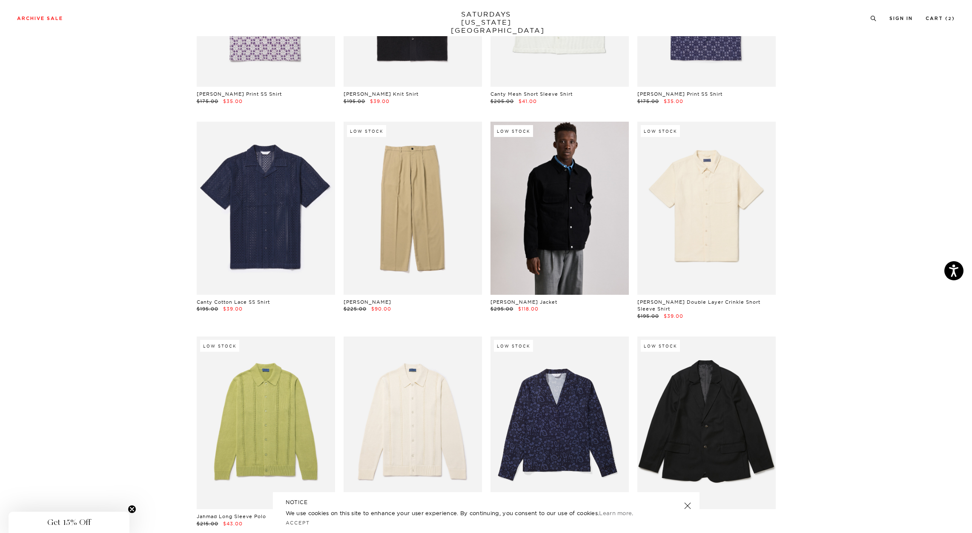
click at [558, 230] on link at bounding box center [559, 208] width 138 height 173
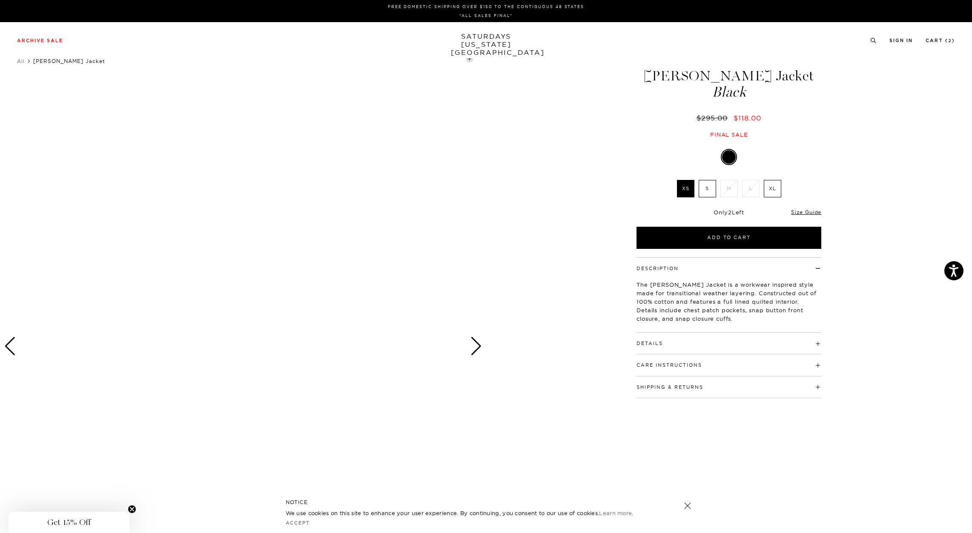
click at [675, 343] on h4 "Details" at bounding box center [729, 340] width 185 height 14
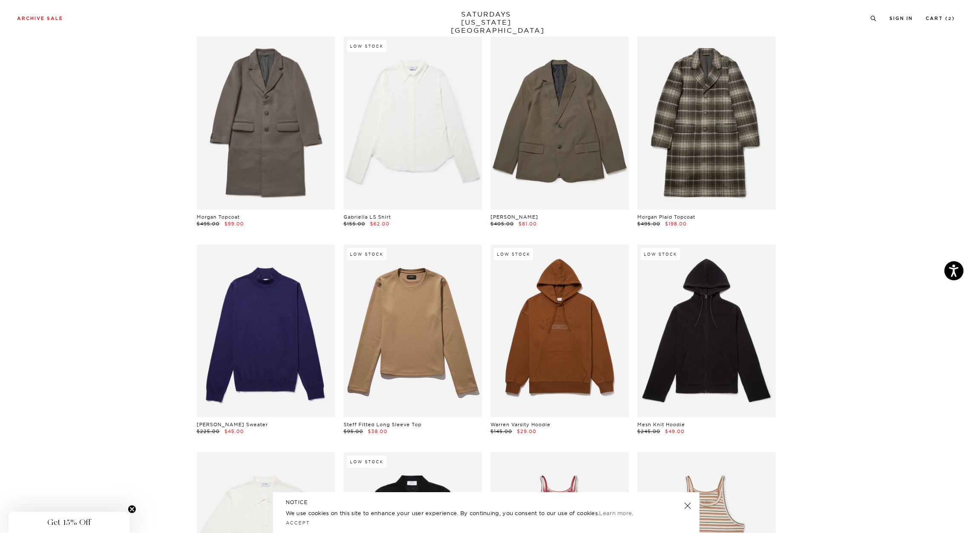
scroll to position [3215, 0]
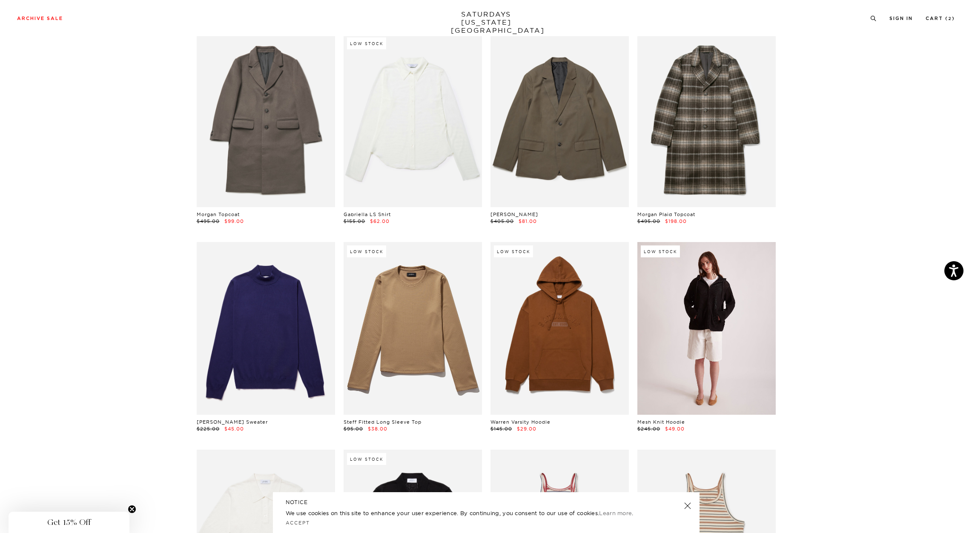
click link
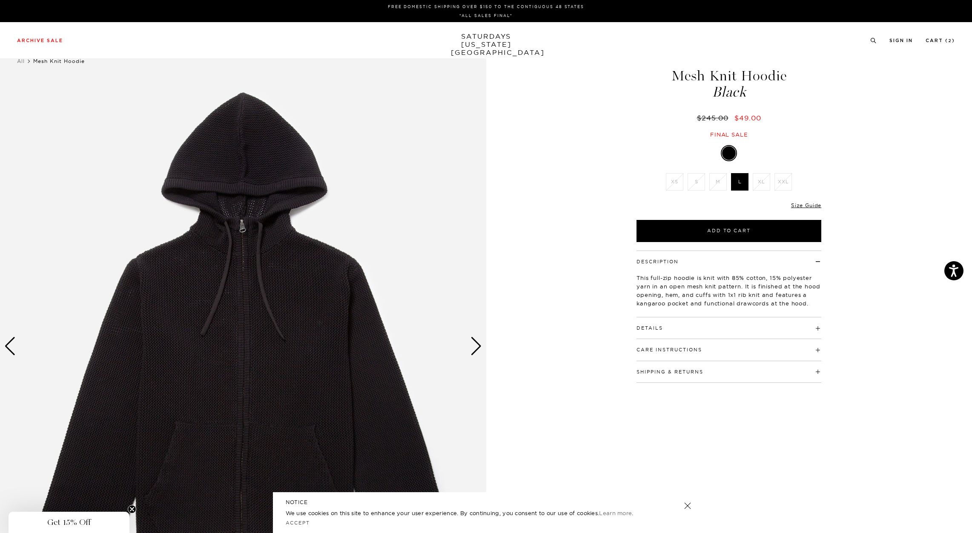
click at [469, 344] on img at bounding box center [243, 347] width 486 height 608
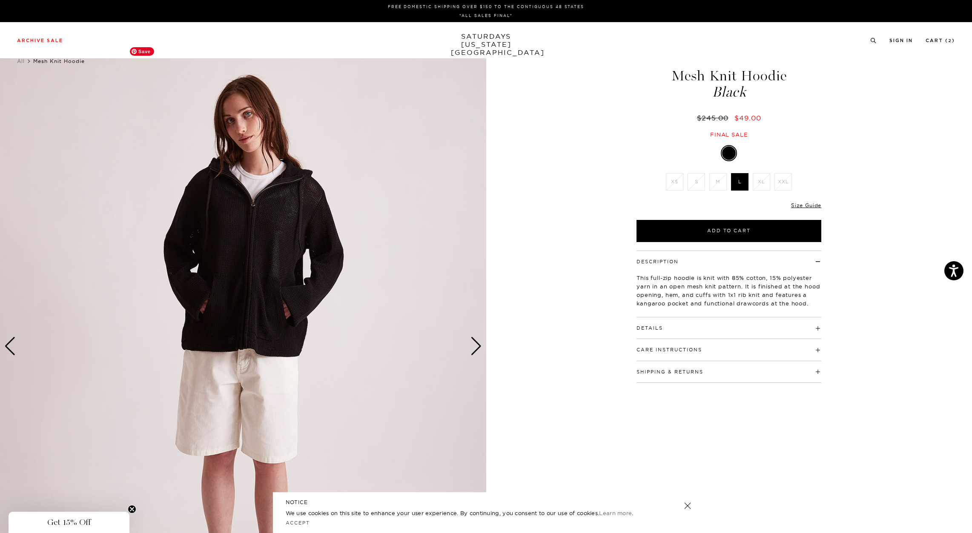
click at [465, 345] on img at bounding box center [243, 347] width 486 height 608
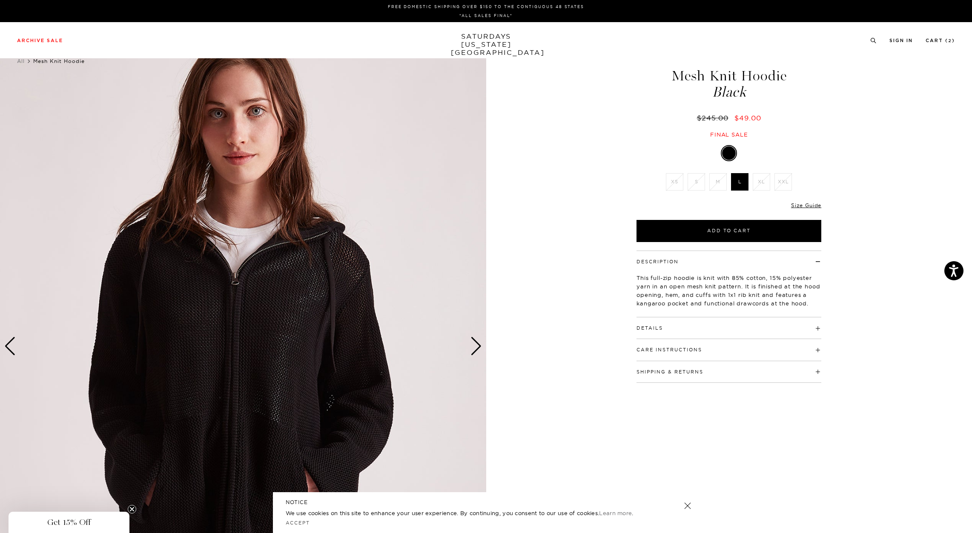
click at [465, 346] on img at bounding box center [243, 347] width 486 height 608
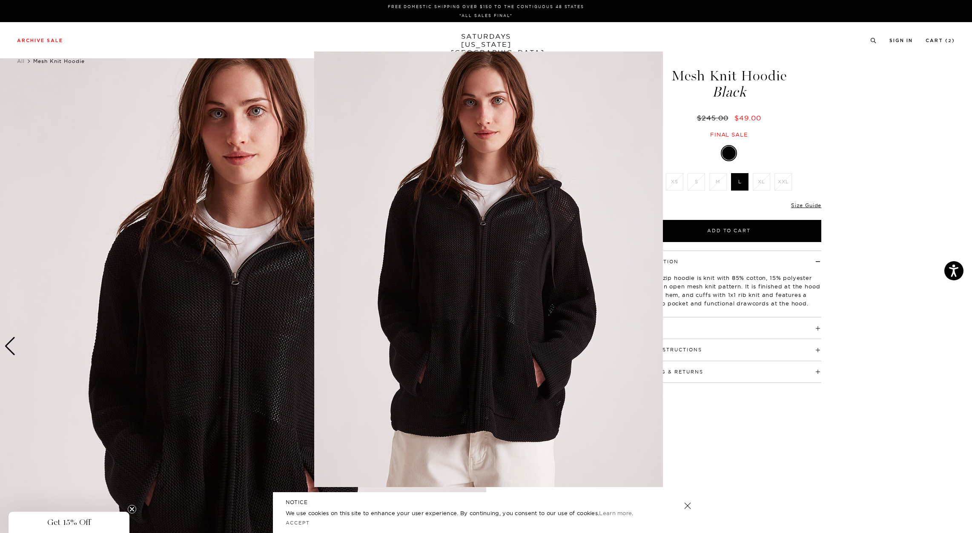
click at [893, 381] on figure at bounding box center [486, 266] width 972 height 533
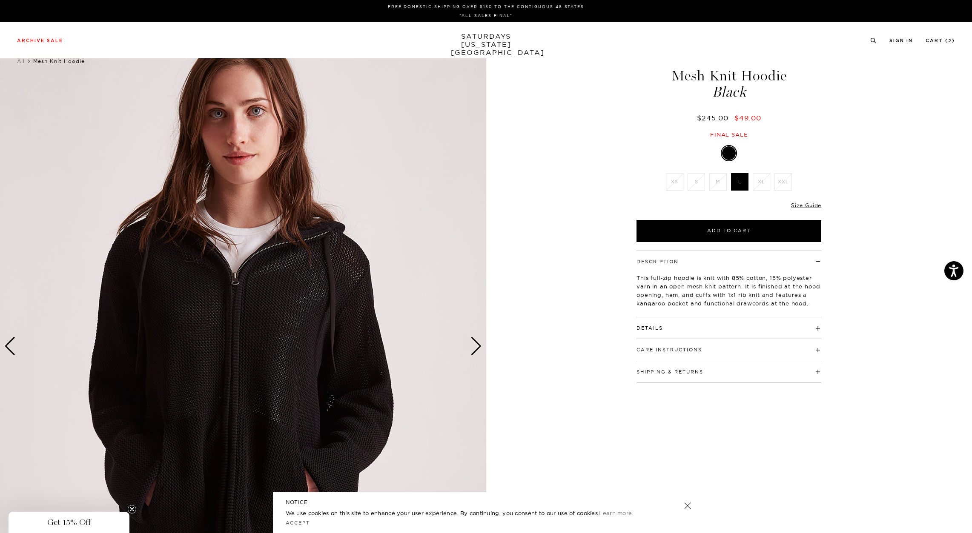
click at [475, 348] on div "Next slide" at bounding box center [475, 346] width 11 height 19
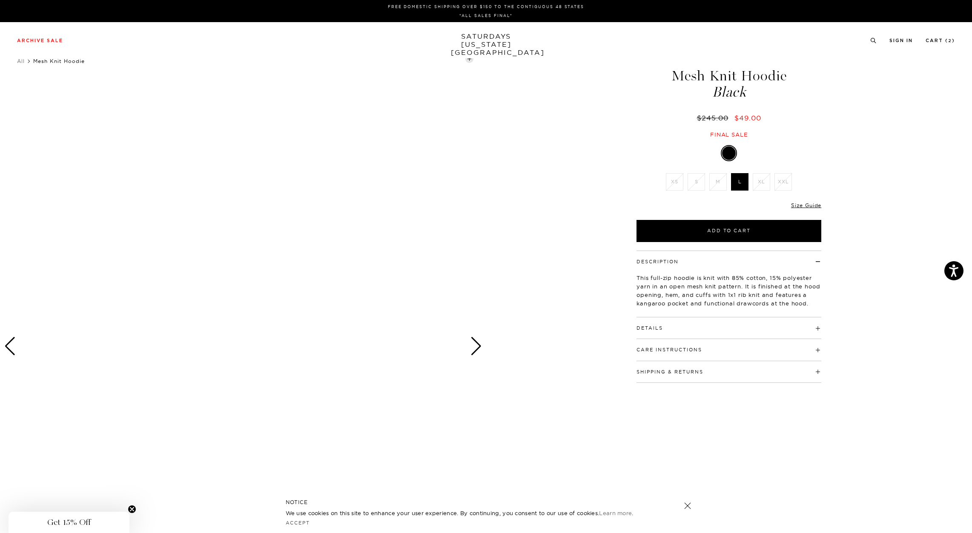
click at [475, 348] on div "Next slide" at bounding box center [475, 346] width 11 height 19
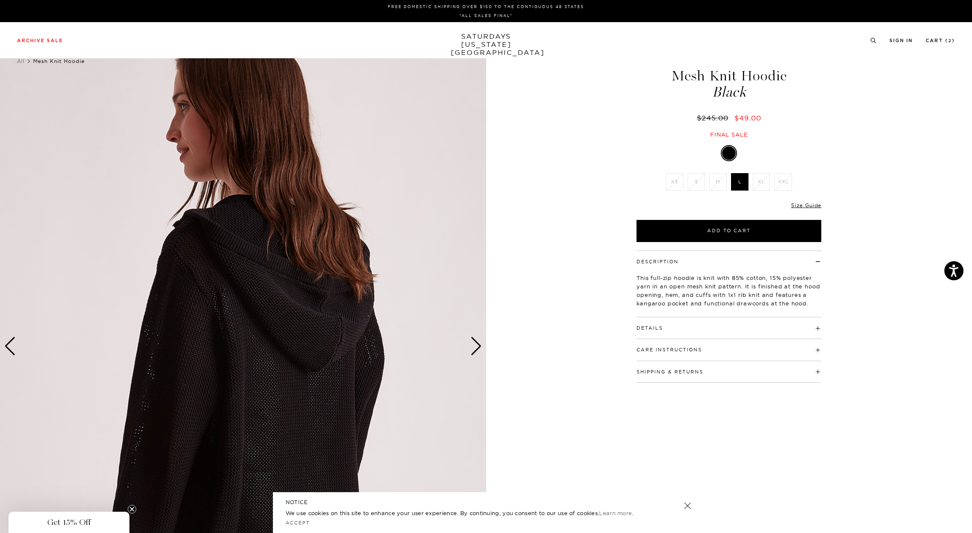
click at [477, 348] on div "Next slide" at bounding box center [475, 346] width 11 height 19
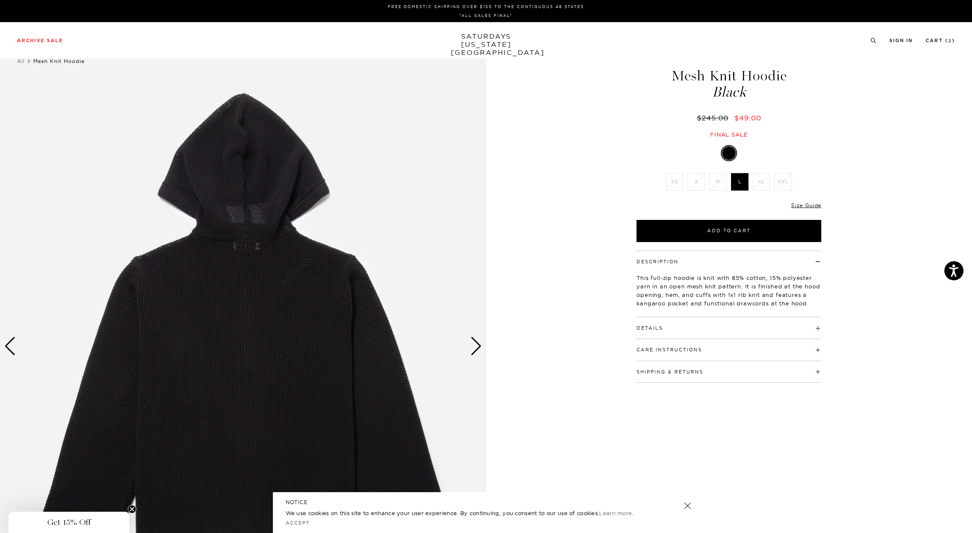
click at [477, 349] on div "Next slide" at bounding box center [475, 346] width 11 height 19
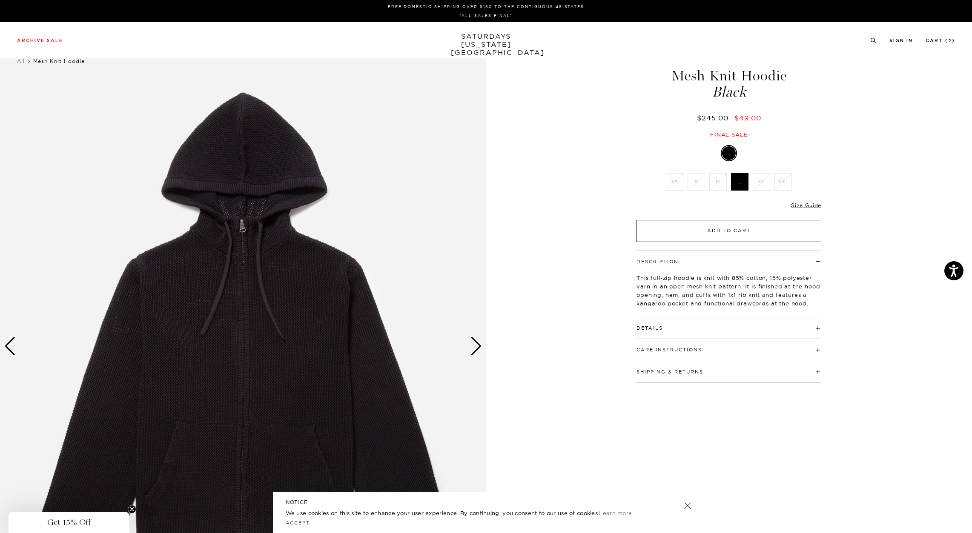
click at [741, 229] on button "Add to Cart" at bounding box center [729, 231] width 185 height 22
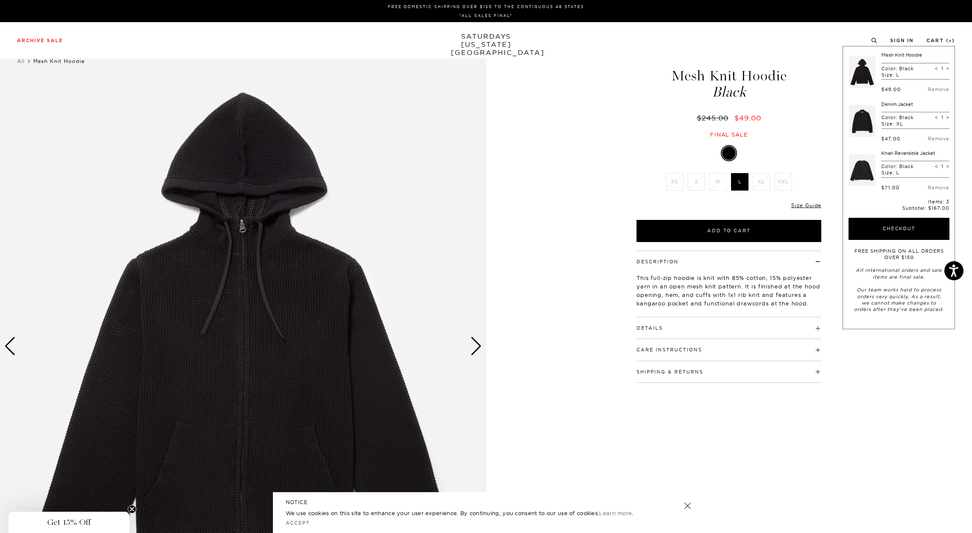
click at [604, 124] on div "1 / 5" at bounding box center [486, 347] width 972 height 608
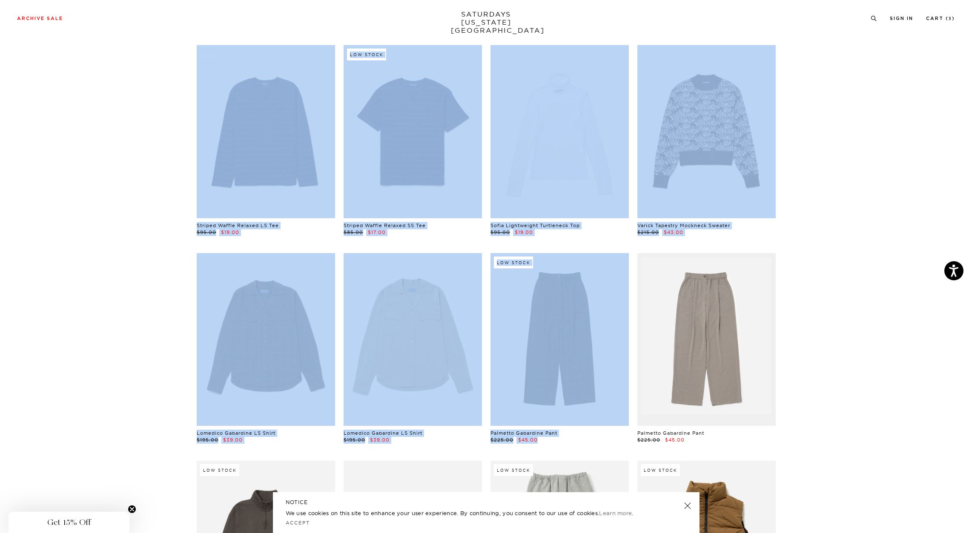
scroll to position [4867, 5]
drag, startPoint x: 971, startPoint y: 411, endPoint x: 969, endPoint y: 430, distance: 18.8
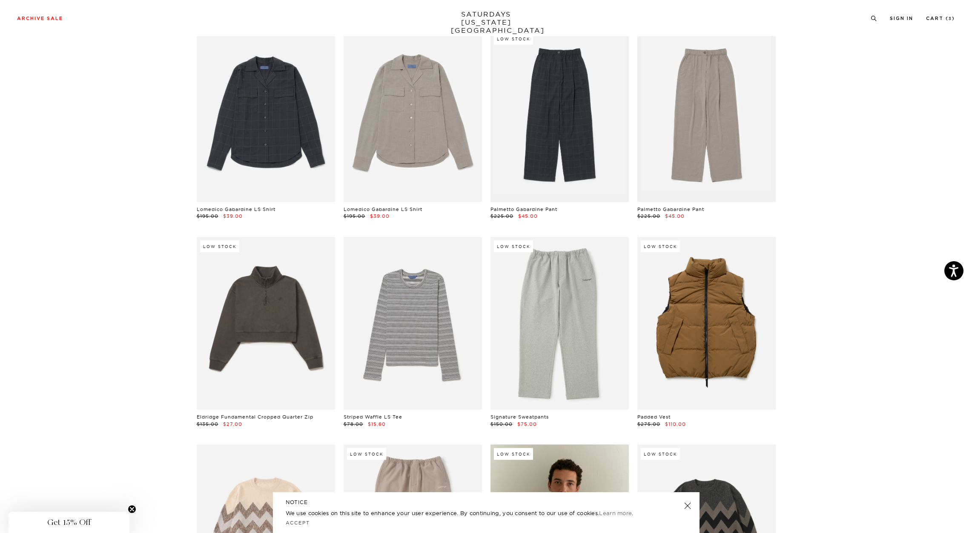
scroll to position [5067, 5]
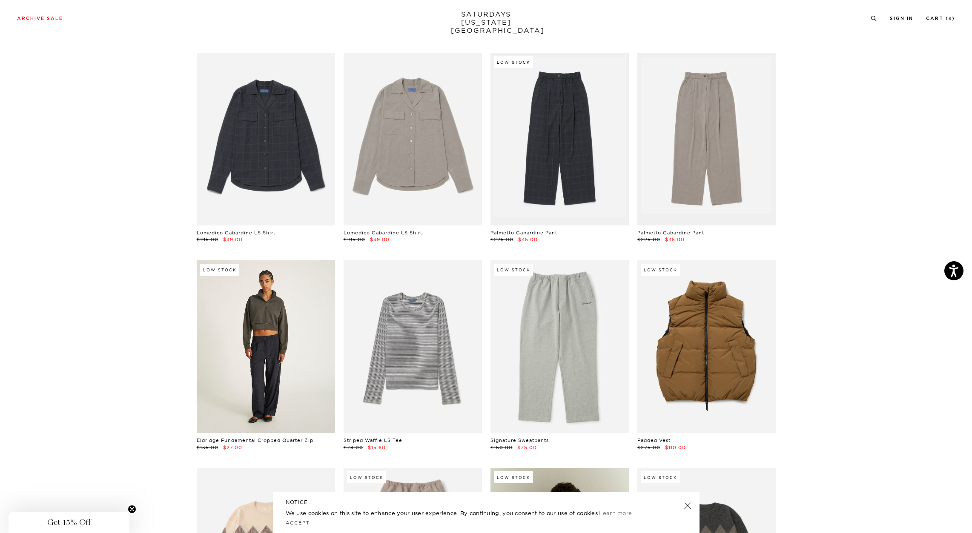
click at [261, 347] on link at bounding box center [266, 347] width 138 height 173
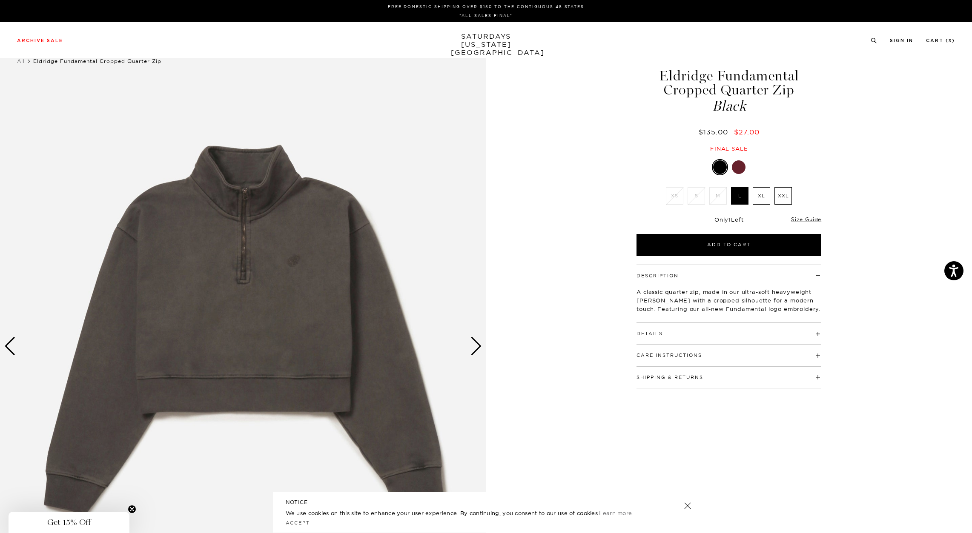
click at [476, 342] on div "Next slide" at bounding box center [475, 346] width 11 height 19
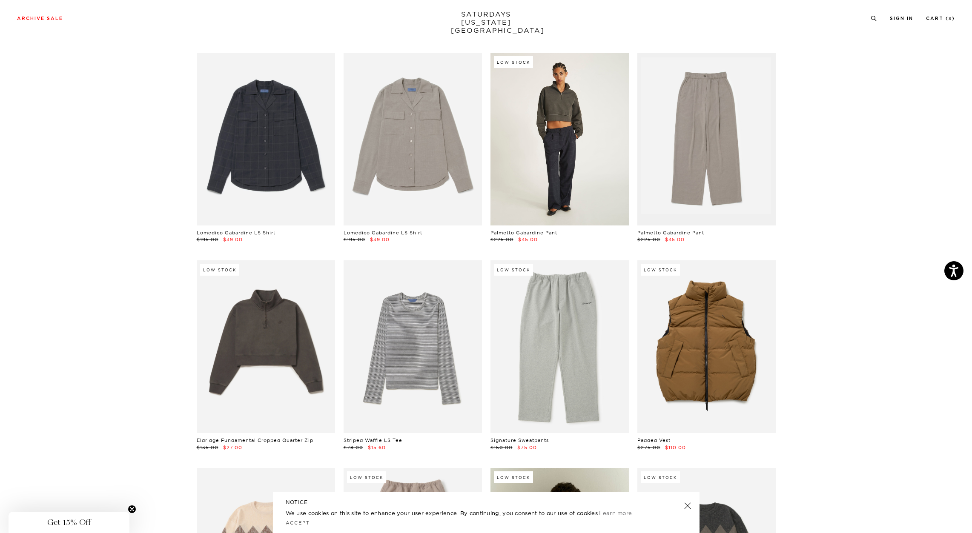
click at [561, 146] on link at bounding box center [559, 139] width 138 height 173
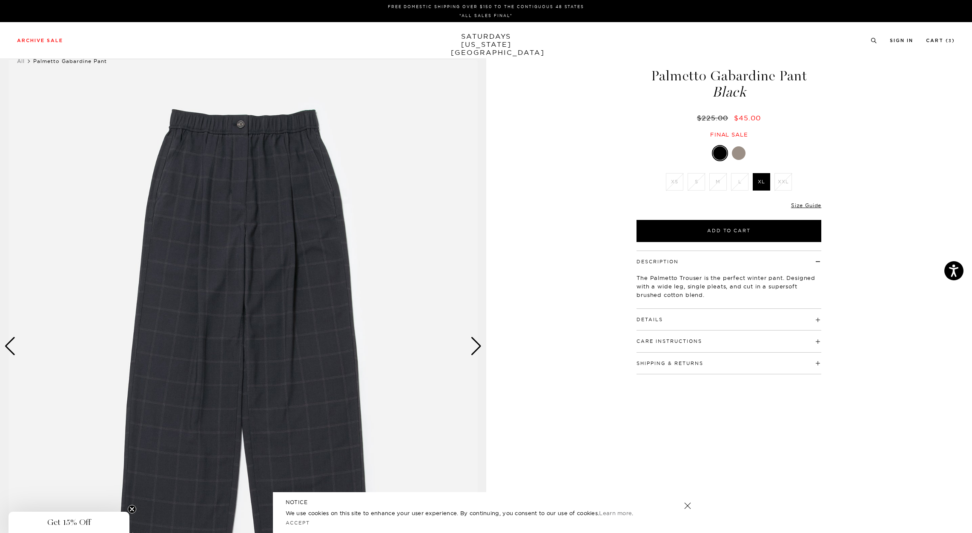
click at [476, 350] on div "Next slide" at bounding box center [475, 346] width 11 height 19
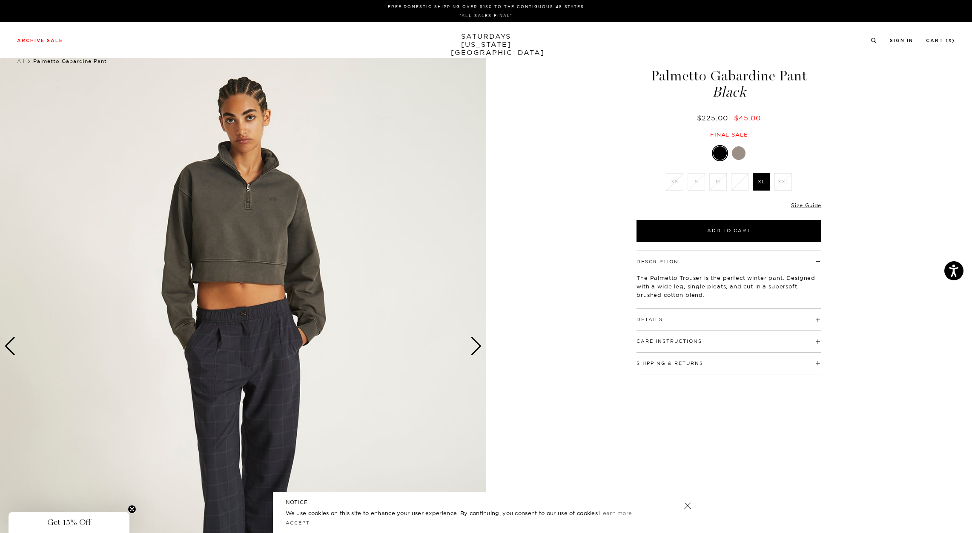
click at [476, 350] on div "Next slide" at bounding box center [475, 346] width 11 height 19
click at [478, 348] on div "Next slide" at bounding box center [475, 346] width 11 height 19
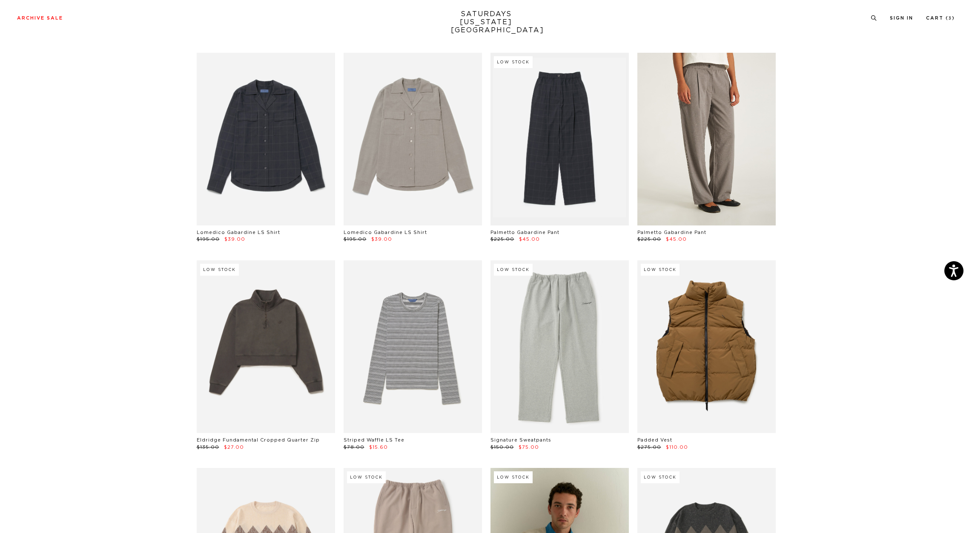
click at [731, 140] on link at bounding box center [706, 139] width 138 height 173
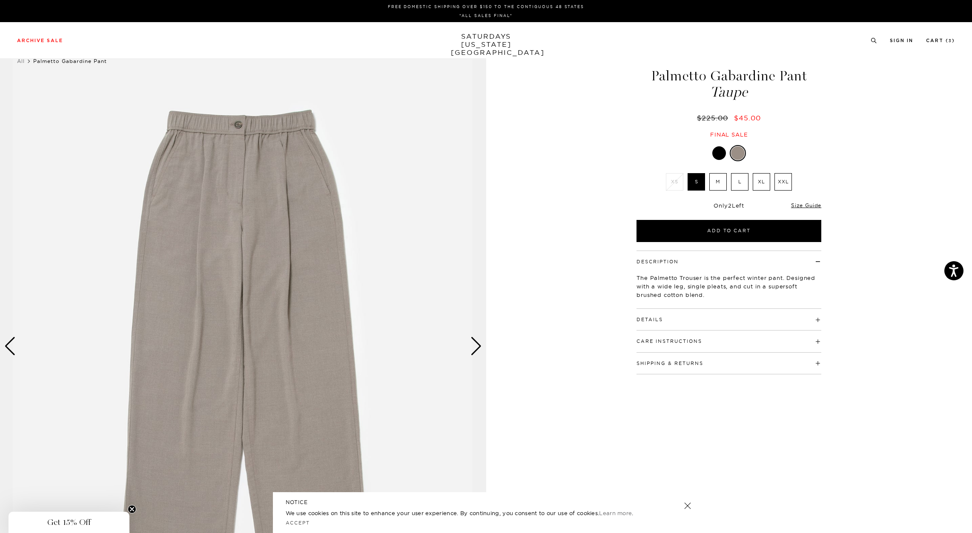
click at [475, 350] on div "Next slide" at bounding box center [475, 346] width 11 height 19
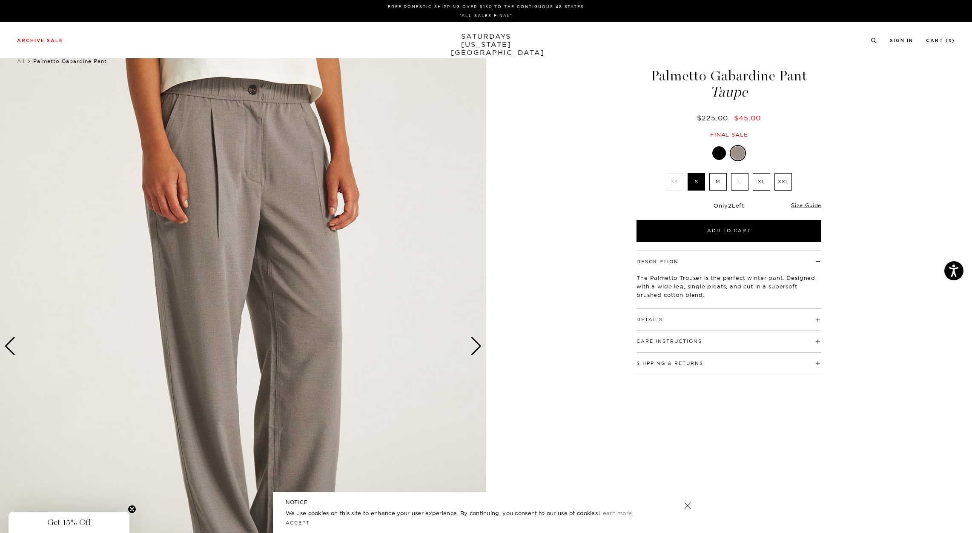
click at [475, 350] on div "Next slide" at bounding box center [475, 346] width 11 height 19
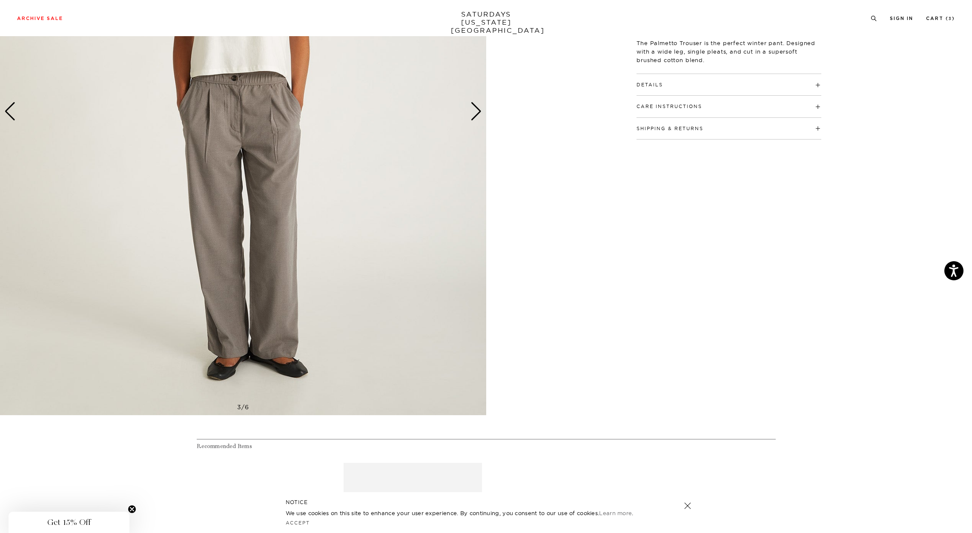
scroll to position [161, 0]
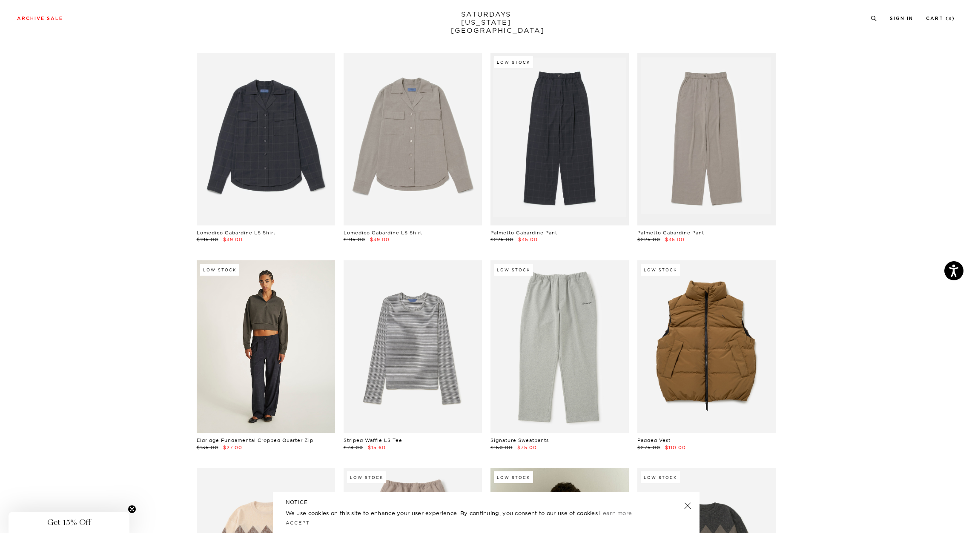
click at [269, 342] on link at bounding box center [266, 347] width 138 height 173
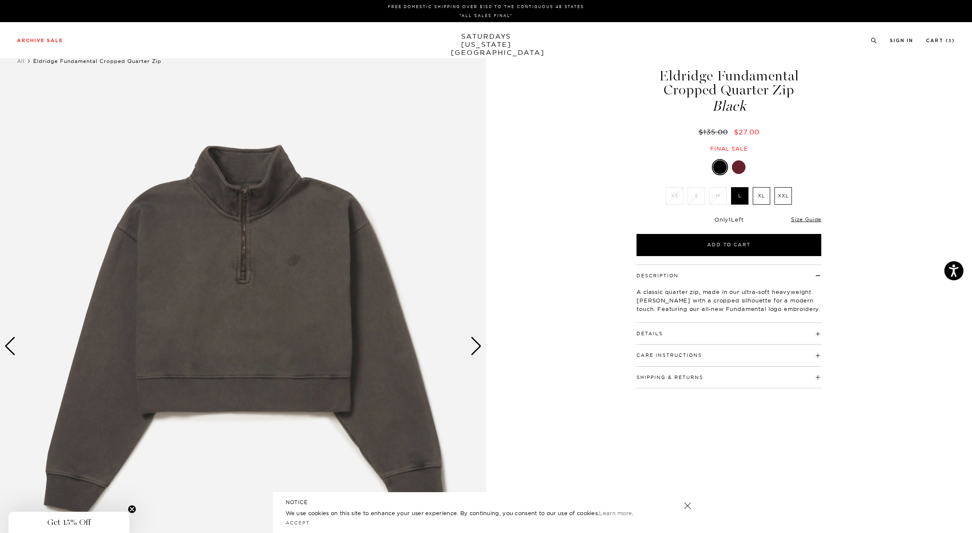
click at [478, 348] on div "Next slide" at bounding box center [475, 346] width 11 height 19
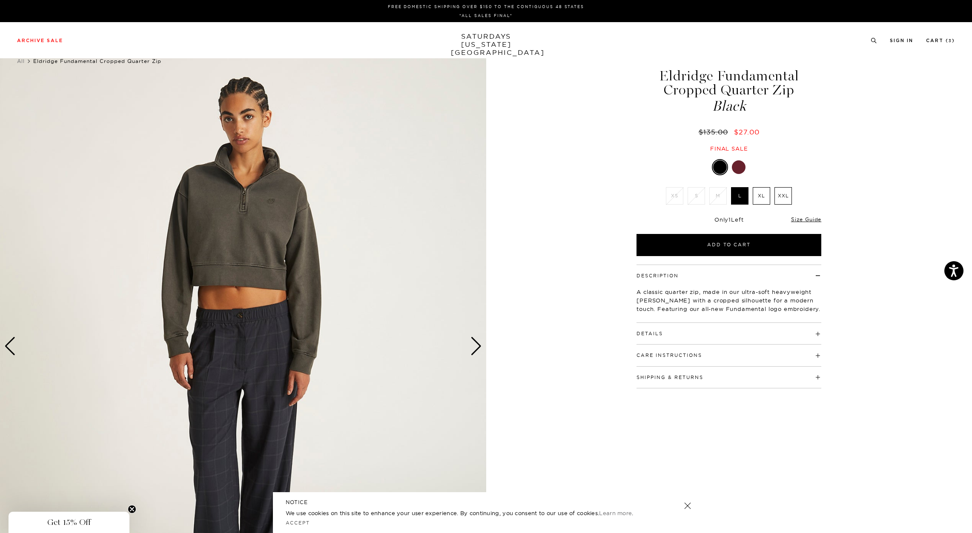
click at [477, 348] on div "Next slide" at bounding box center [475, 346] width 11 height 19
click at [476, 350] on div "Next slide" at bounding box center [475, 346] width 11 height 19
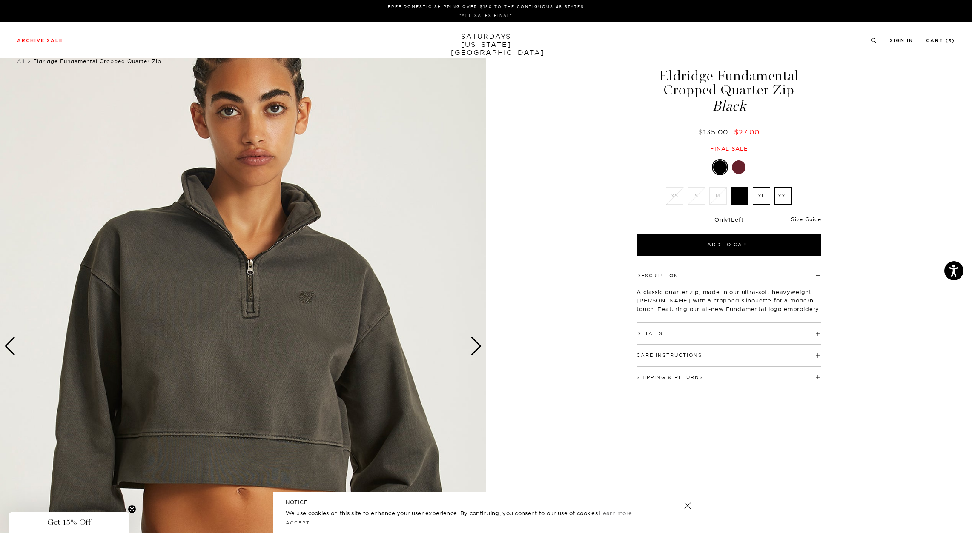
click at [476, 347] on div "Next slide" at bounding box center [475, 346] width 11 height 19
click at [476, 349] on div "Next slide" at bounding box center [475, 346] width 11 height 19
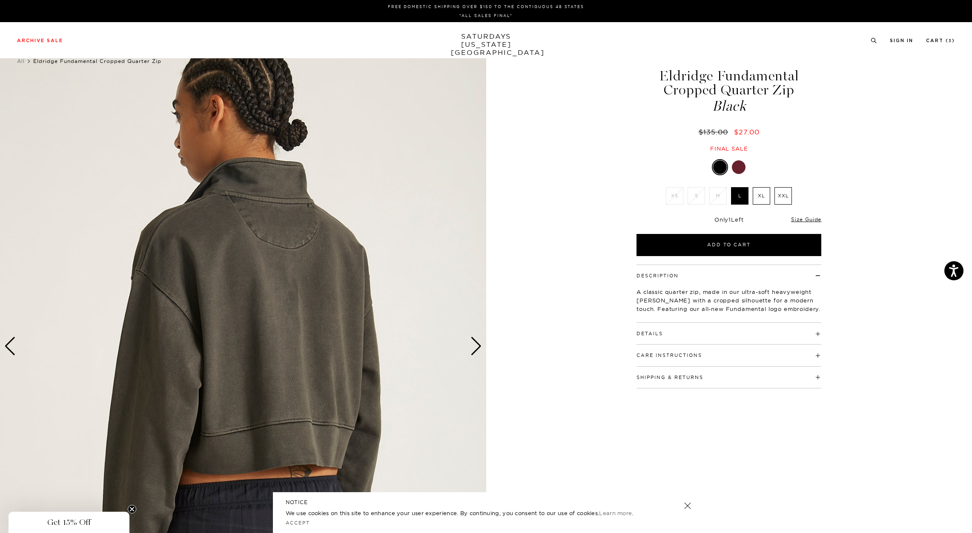
click at [476, 349] on div "Next slide" at bounding box center [475, 346] width 11 height 19
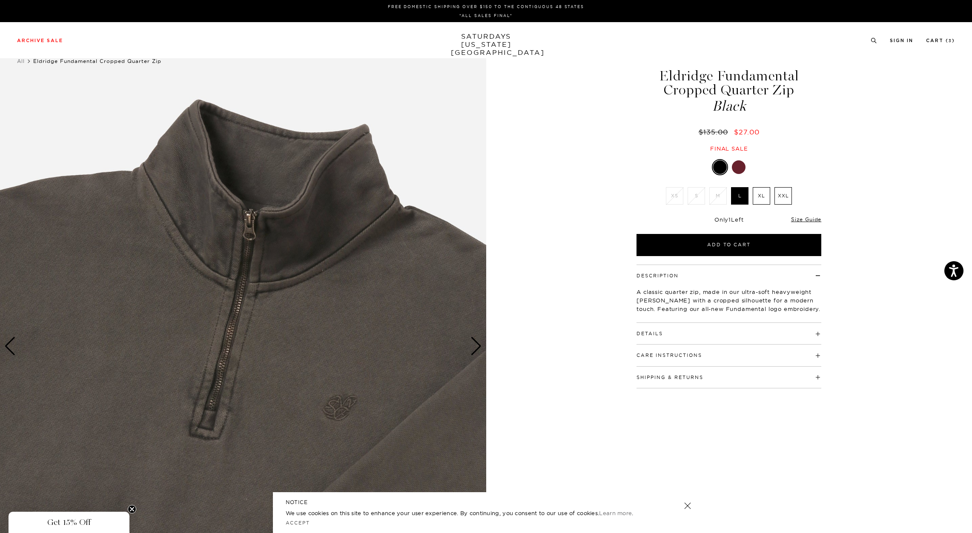
click at [743, 198] on label "L" at bounding box center [739, 195] width 17 height 17
click at [0, 0] on input "L" at bounding box center [0, 0] width 0 height 0
click at [734, 247] on button "Add to Cart" at bounding box center [729, 245] width 185 height 22
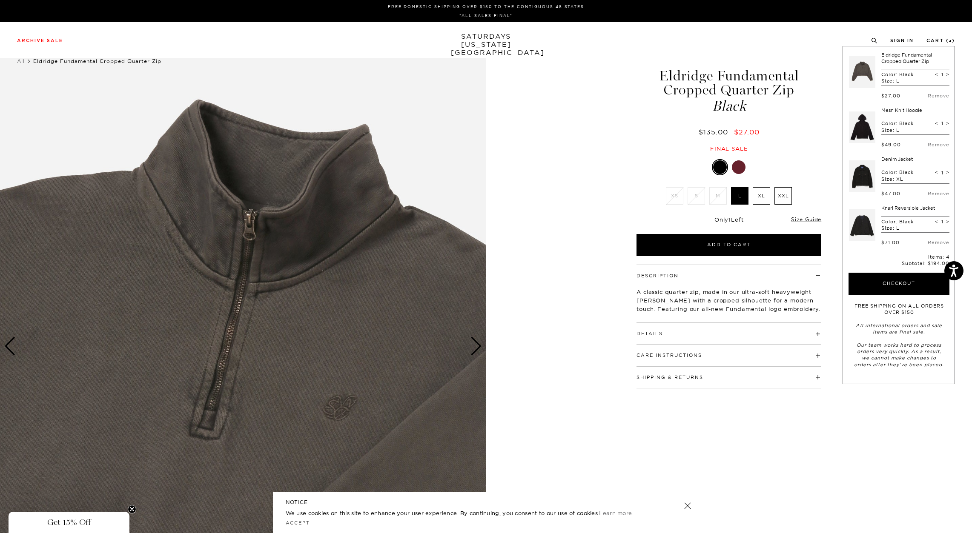
drag, startPoint x: 573, startPoint y: 192, endPoint x: 553, endPoint y: 194, distance: 19.6
click at [573, 192] on div "5 / 6" at bounding box center [486, 347] width 972 height 608
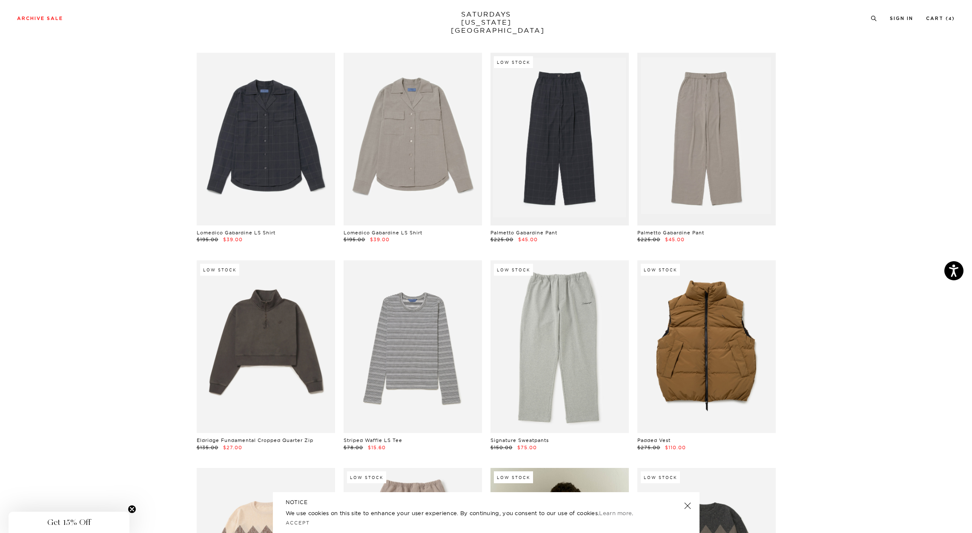
drag, startPoint x: 970, startPoint y: 439, endPoint x: 970, endPoint y: 449, distance: 9.8
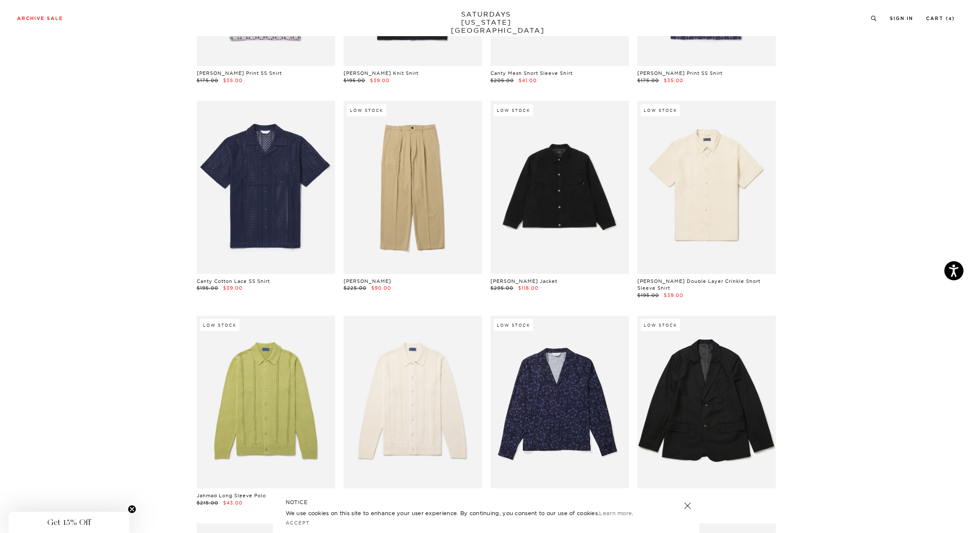
scroll to position [2728, 5]
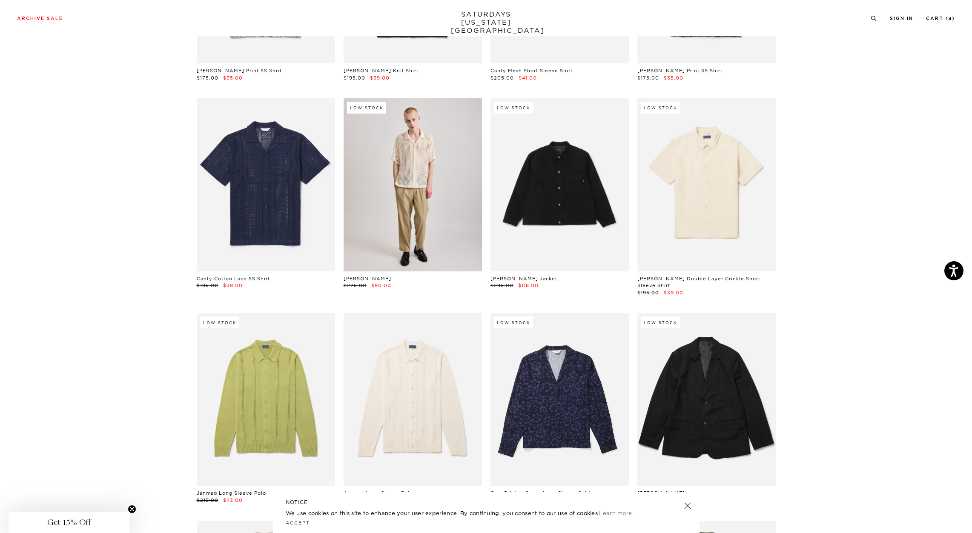
click at [418, 213] on link at bounding box center [413, 184] width 138 height 173
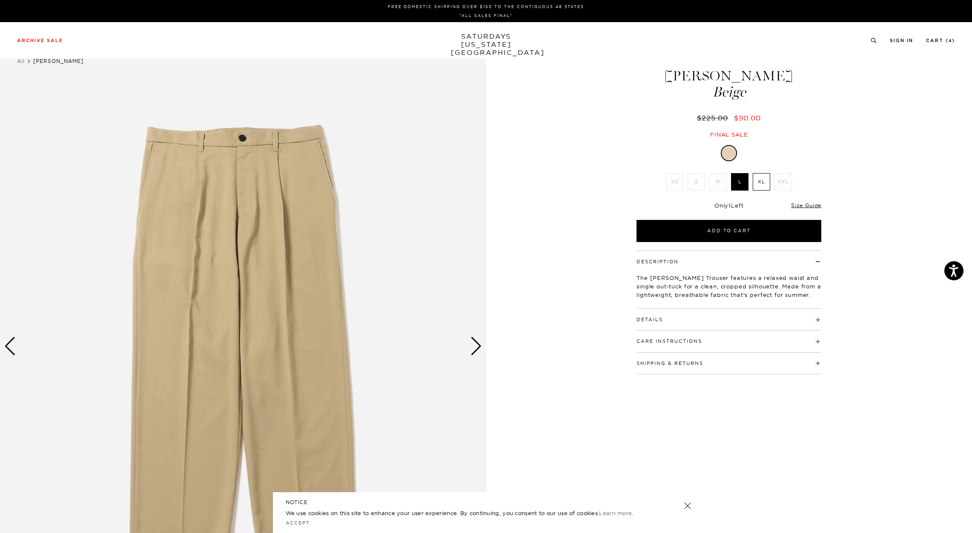
click at [473, 352] on div "Next slide" at bounding box center [475, 346] width 11 height 19
click at [476, 348] on div "Next slide" at bounding box center [475, 346] width 11 height 19
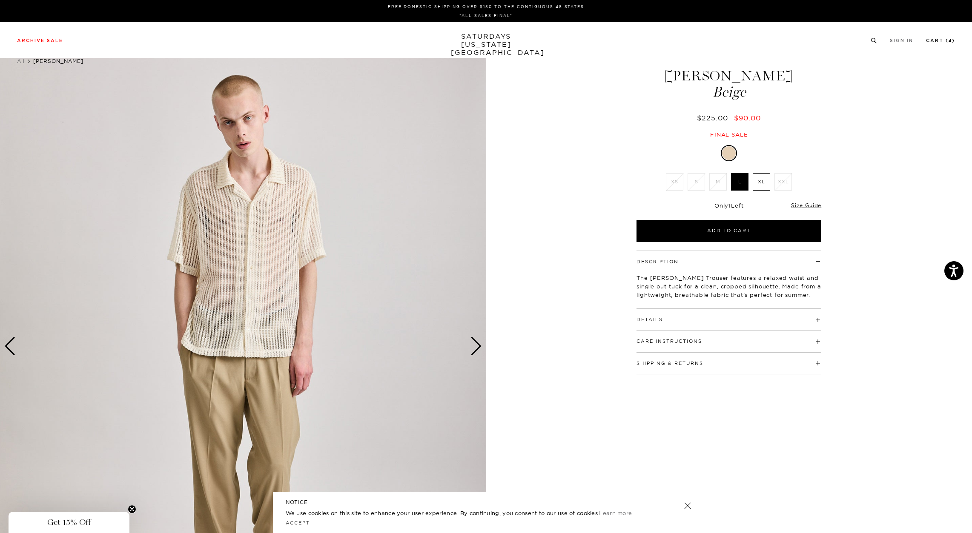
click at [939, 41] on link "Cart ( 4 )" at bounding box center [940, 40] width 29 height 5
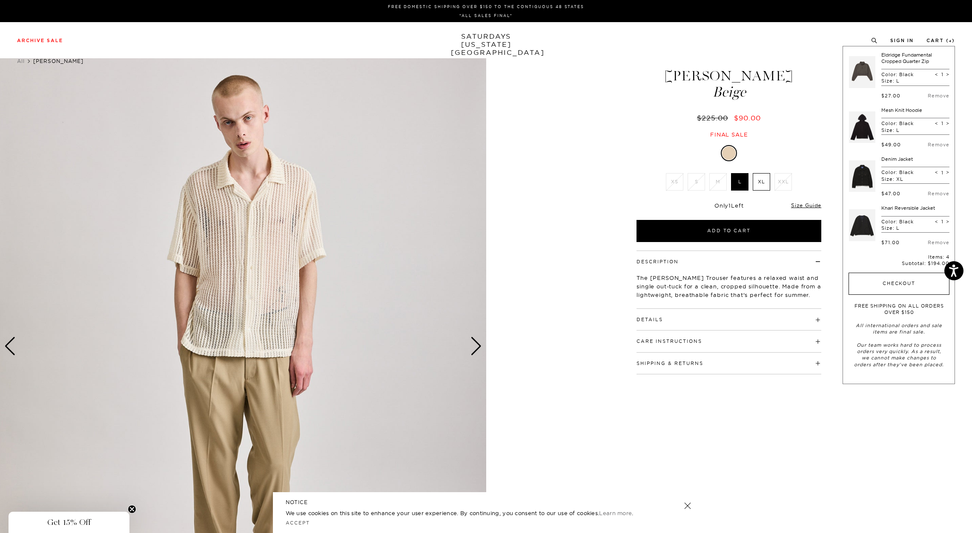
click at [908, 286] on button "Checkout" at bounding box center [899, 284] width 101 height 22
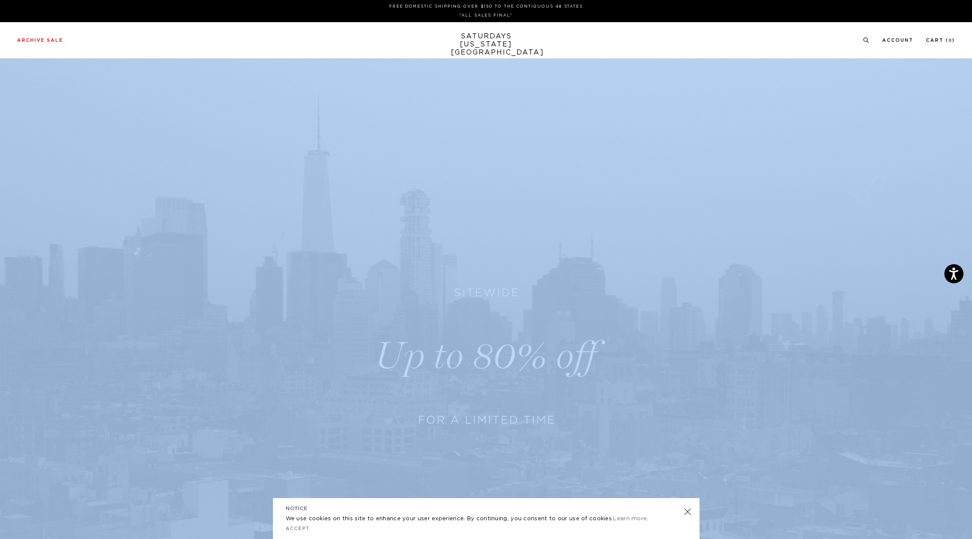
drag, startPoint x: 971, startPoint y: 50, endPoint x: 968, endPoint y: 175, distance: 124.8
click at [972, 196] on html "Press Option+1 for screen-reader mode, Option+0 to cancel Accessibility Screen-…" at bounding box center [486, 398] width 972 height 797
